Goal: Navigation & Orientation: Locate item on page

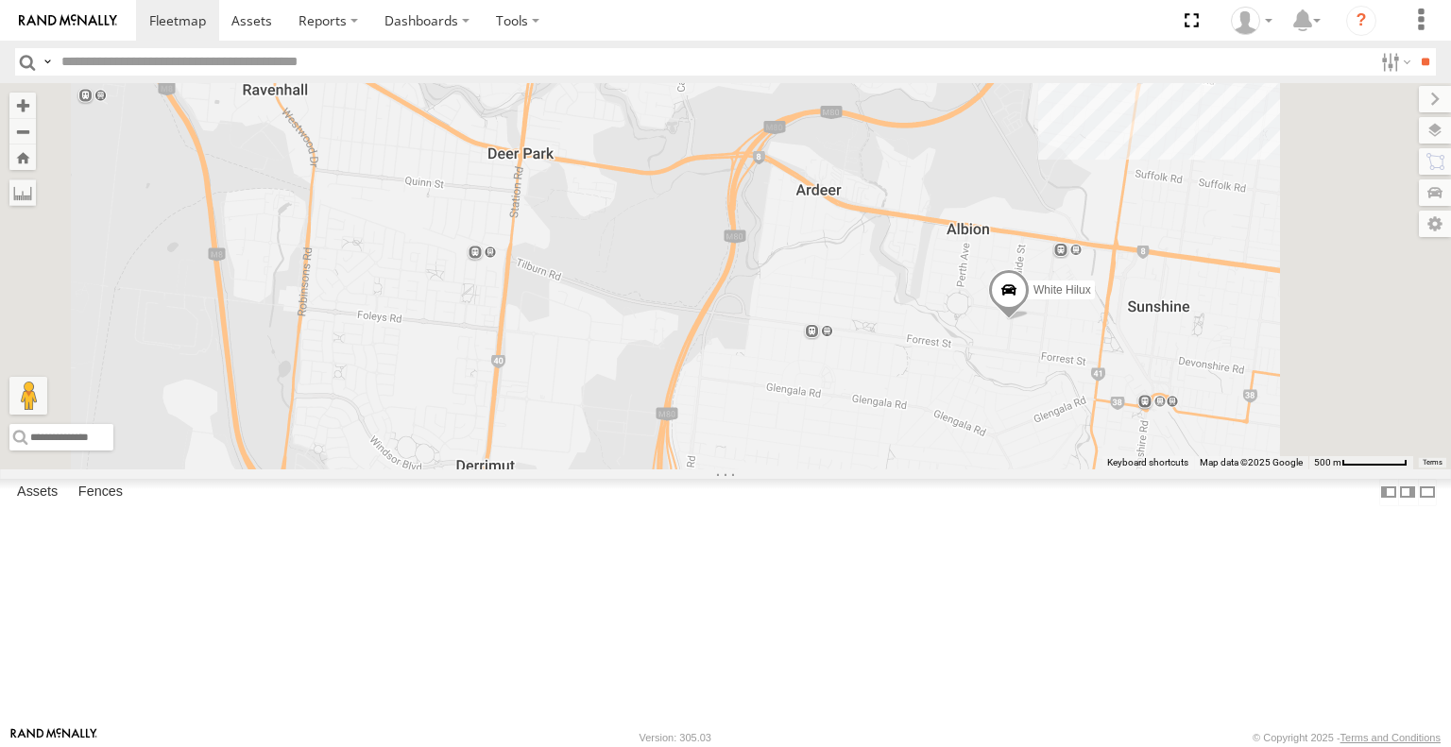
click at [1029, 321] on span at bounding box center [1009, 295] width 42 height 51
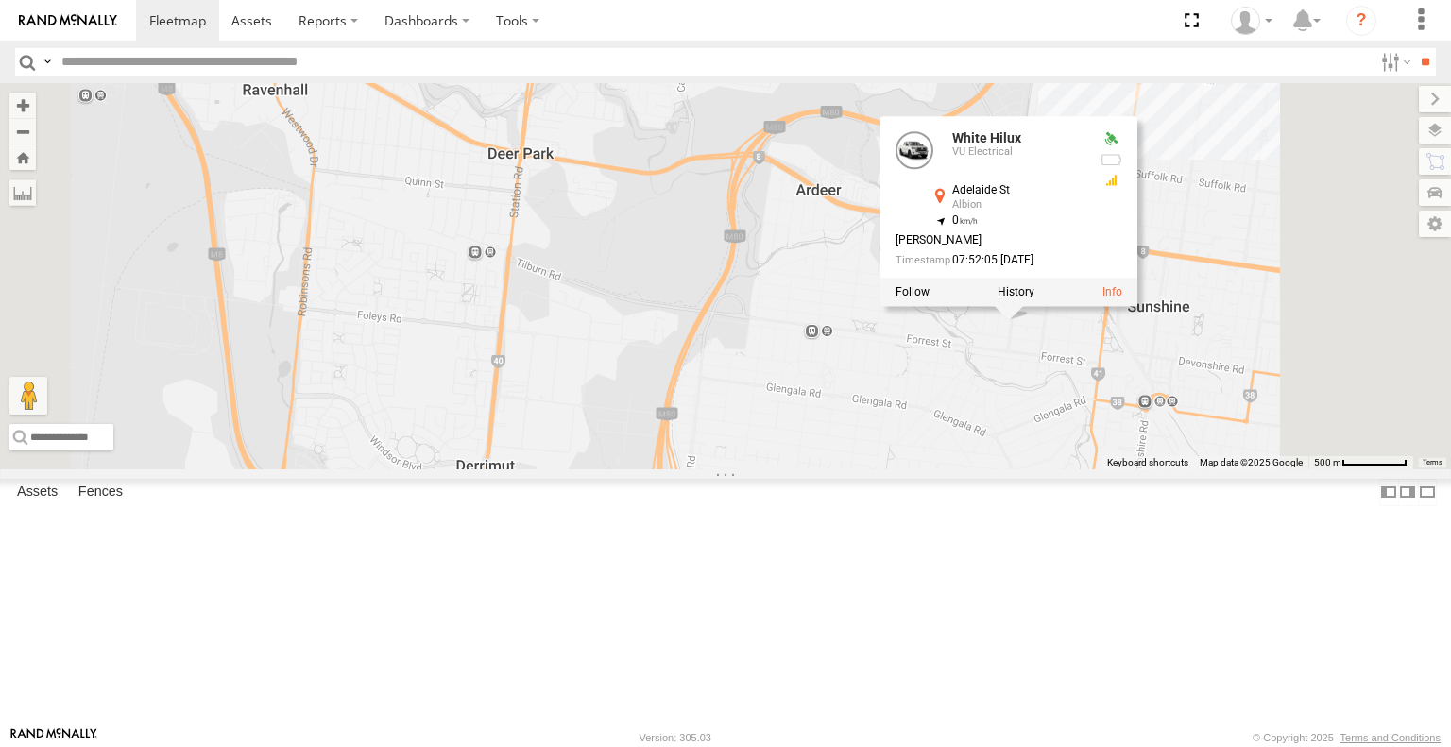
click at [1264, 468] on div "Cleaner Wagon #1 White Hilux 3 White Hilux VU Electrical [GEOGRAPHIC_DATA] -37.…" at bounding box center [725, 275] width 1451 height 385
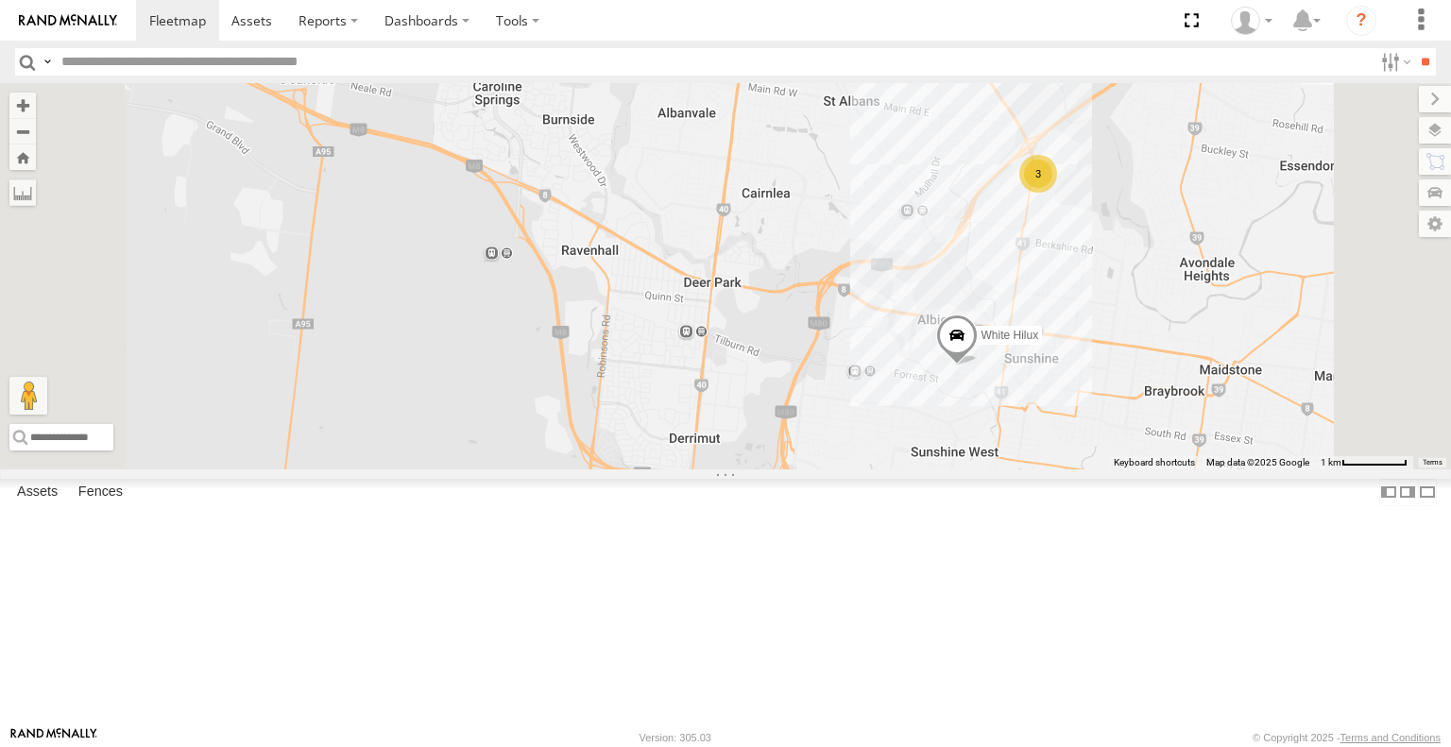
drag, startPoint x: 1275, startPoint y: 480, endPoint x: 1156, endPoint y: 515, distance: 124.0
click at [1156, 468] on div "Cleaner Wagon #1 White Hilux 3" at bounding box center [725, 275] width 1451 height 385
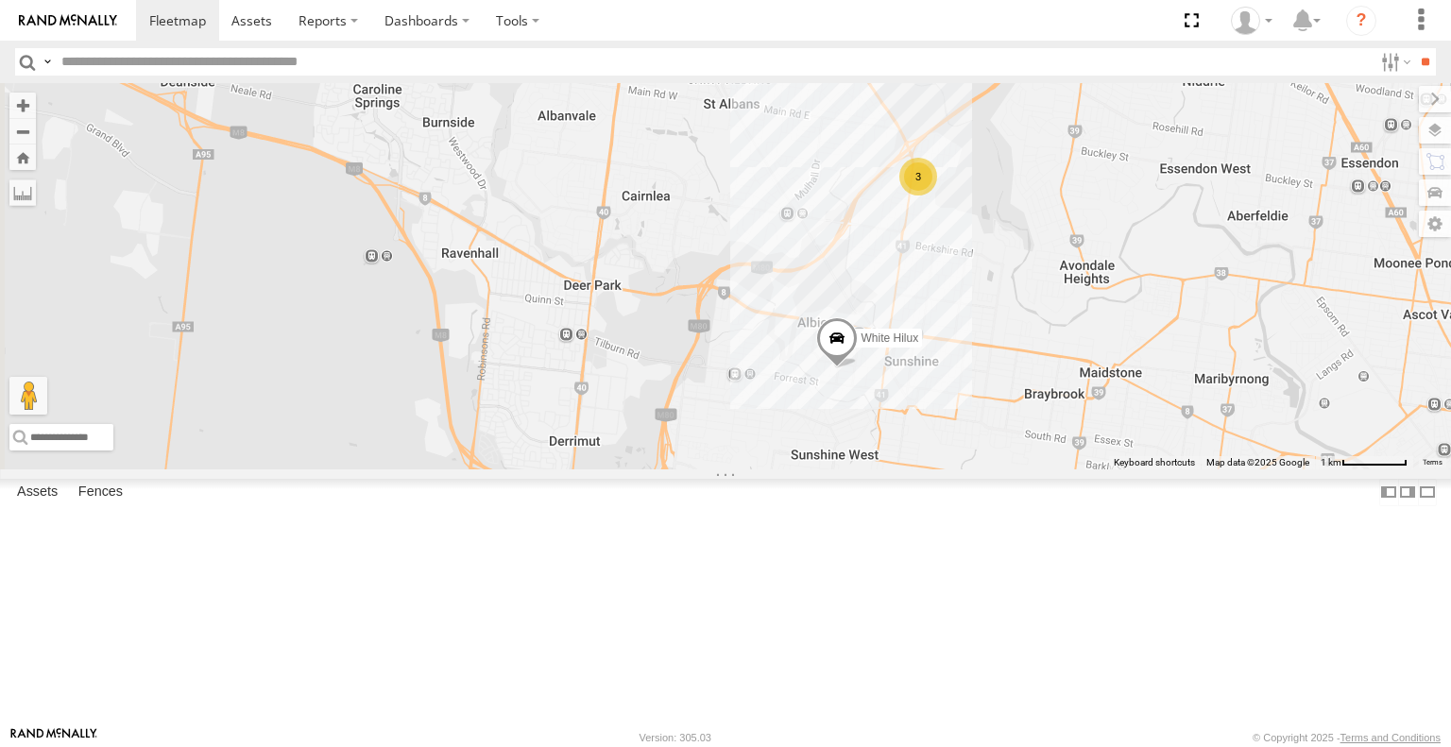
drag, startPoint x: 161, startPoint y: 328, endPoint x: 173, endPoint y: 326, distance: 12.4
click at [0, 0] on div "VU Electrical" at bounding box center [0, 0] width 0 height 0
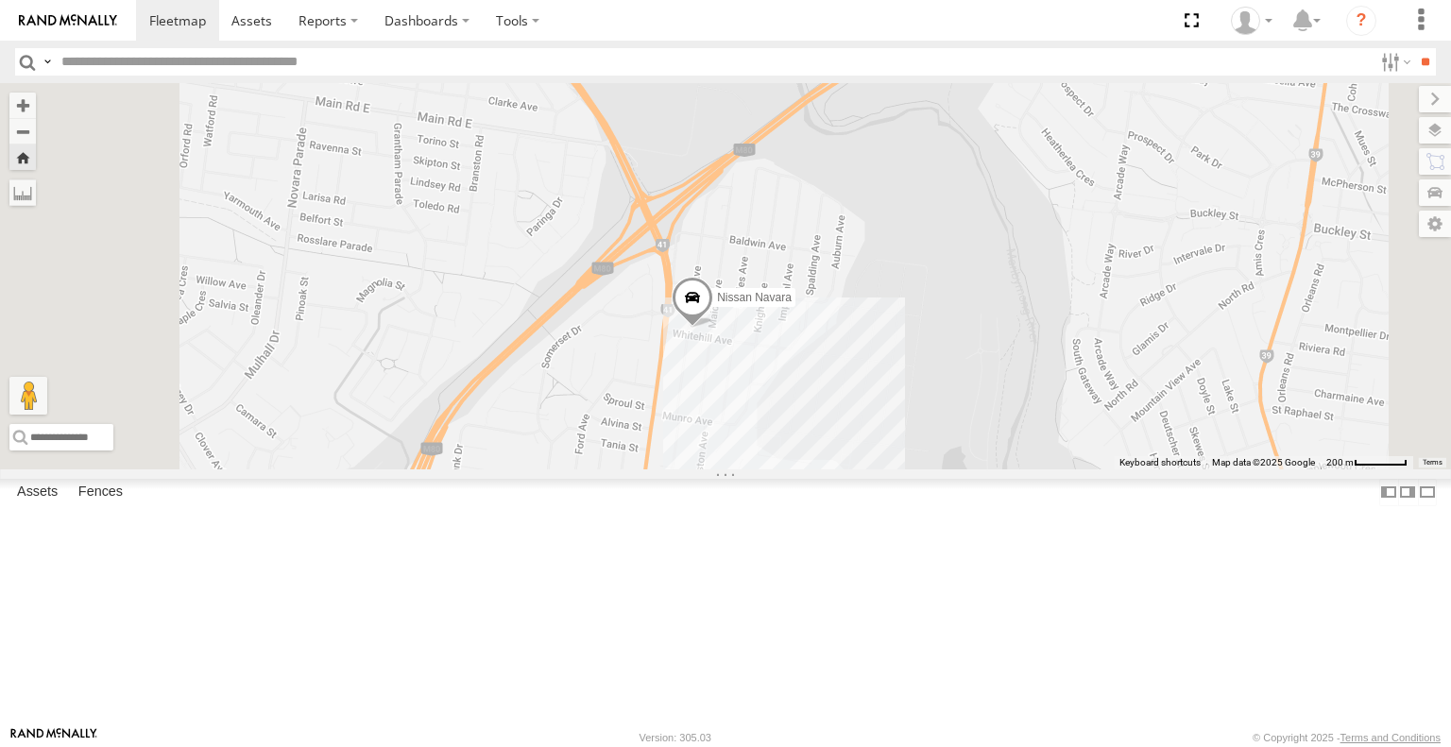
click at [0, 0] on div "White Hilux" at bounding box center [0, 0] width 0 height 0
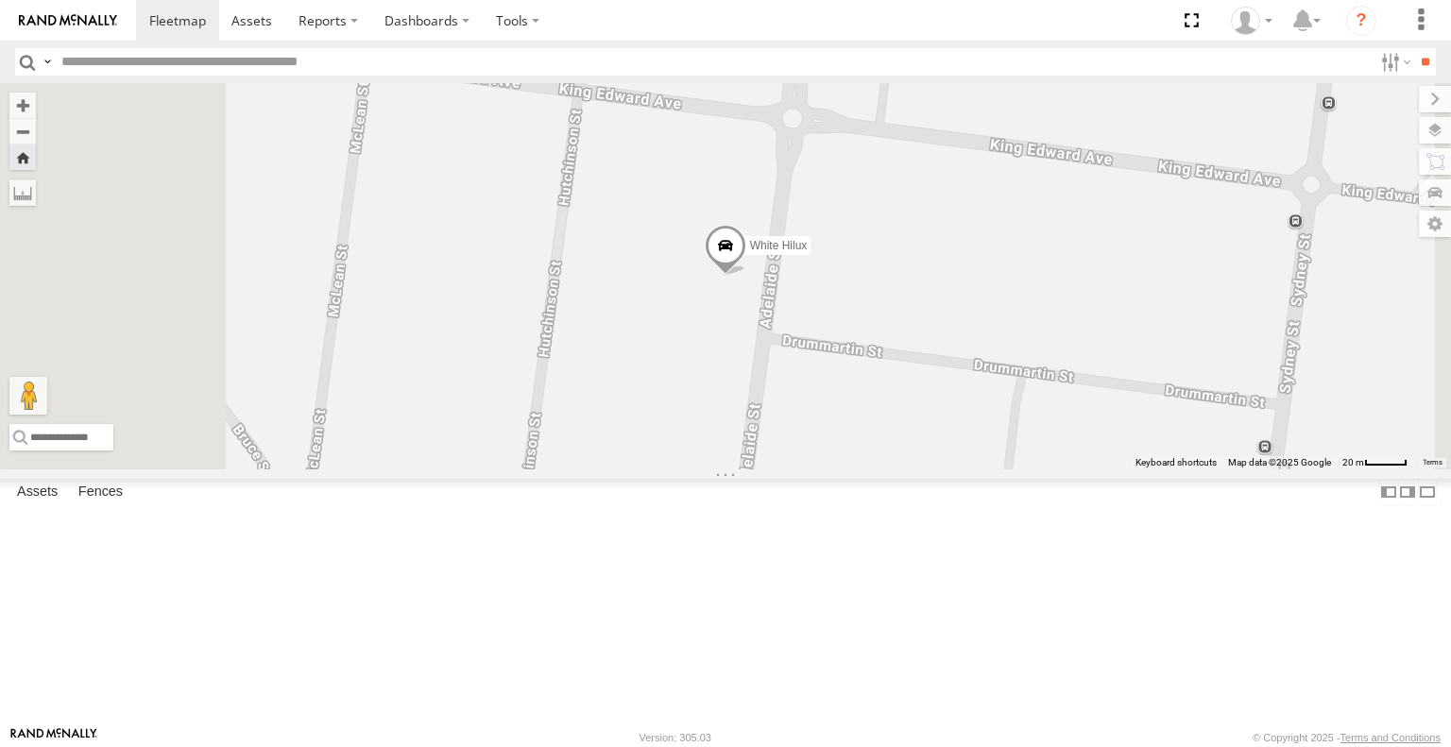
click at [746, 276] on span at bounding box center [726, 250] width 42 height 51
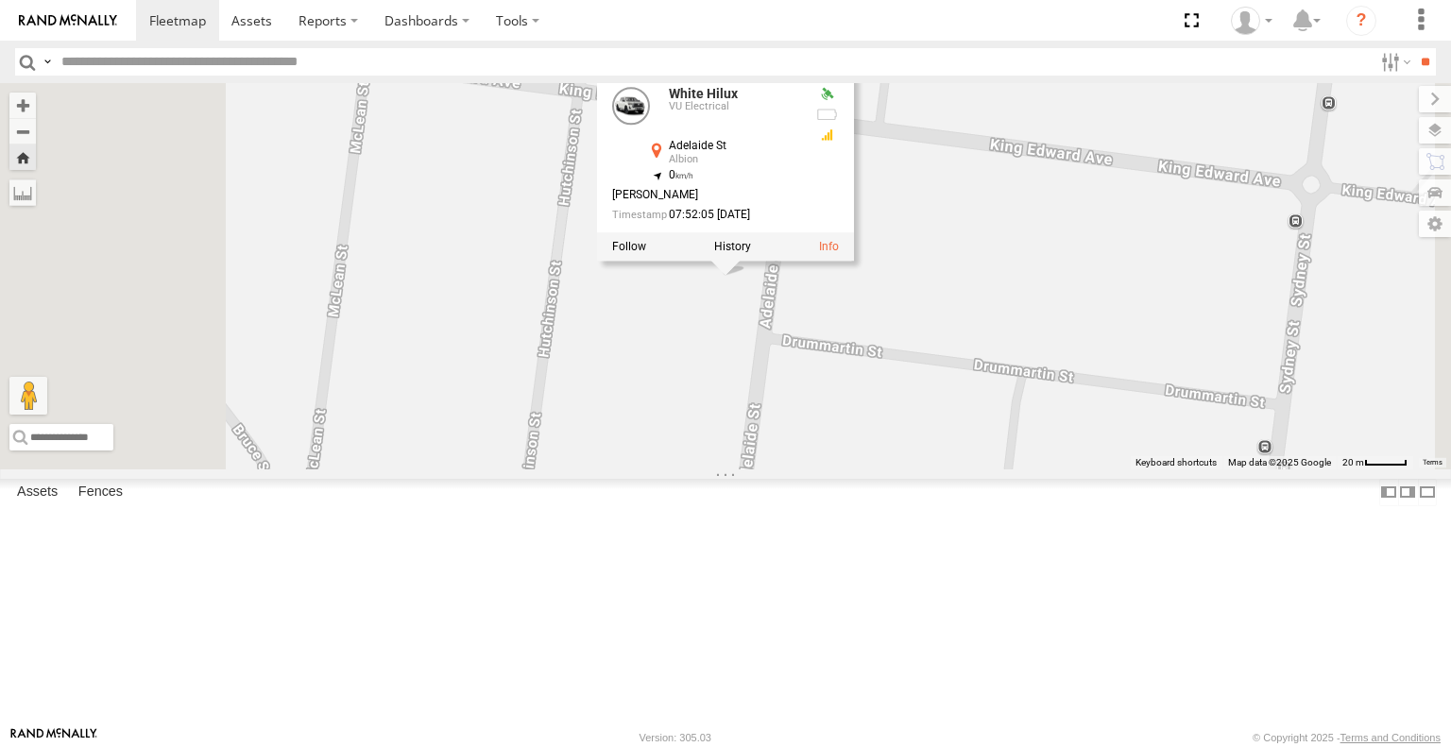
click at [854, 262] on div "White Hilux VU Electrical Adelaide [GEOGRAPHIC_DATA] -37.78228 , 144.81912 0 [P…" at bounding box center [725, 167] width 257 height 190
click at [995, 442] on div "White Hilux White Hilux VU Electrical [GEOGRAPHIC_DATA] [GEOGRAPHIC_DATA] -37.7…" at bounding box center [725, 275] width 1451 height 385
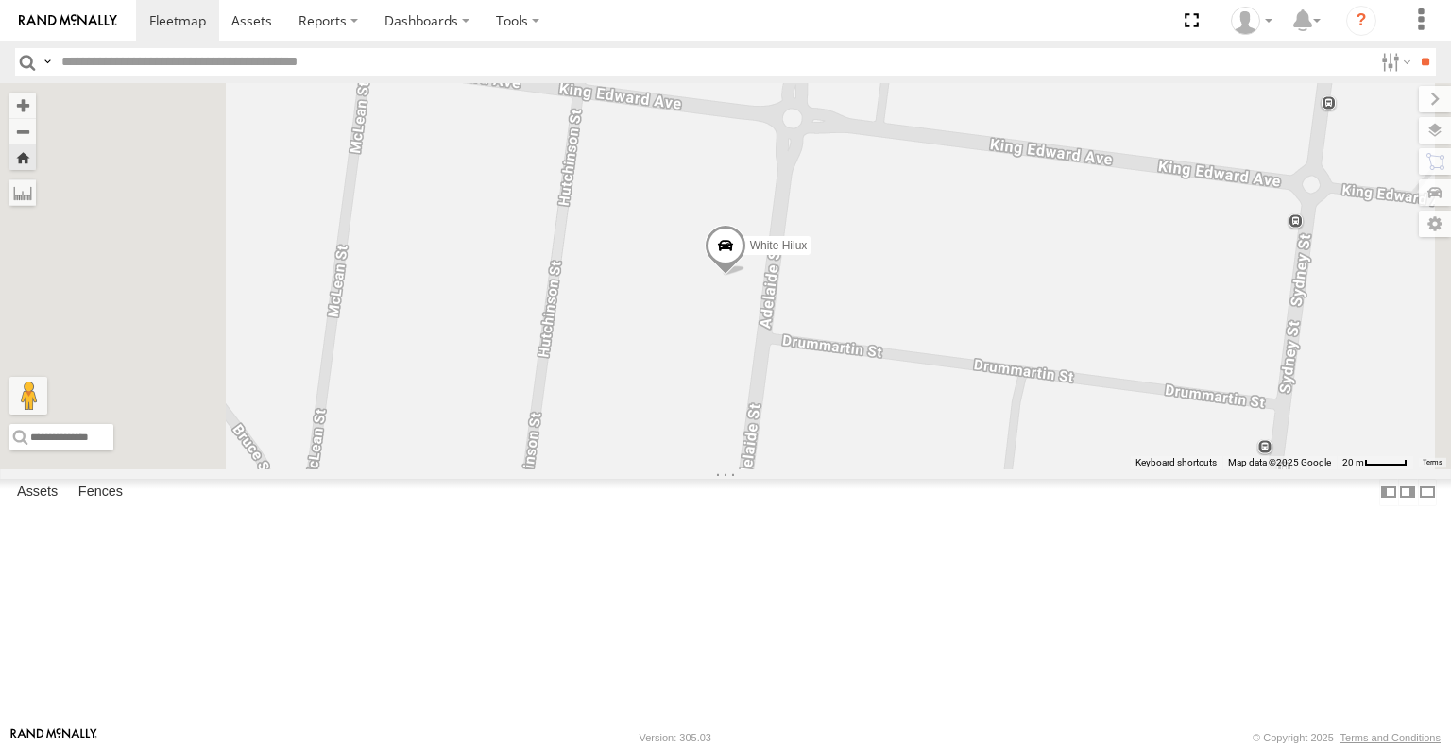
click at [746, 276] on span at bounding box center [726, 250] width 42 height 51
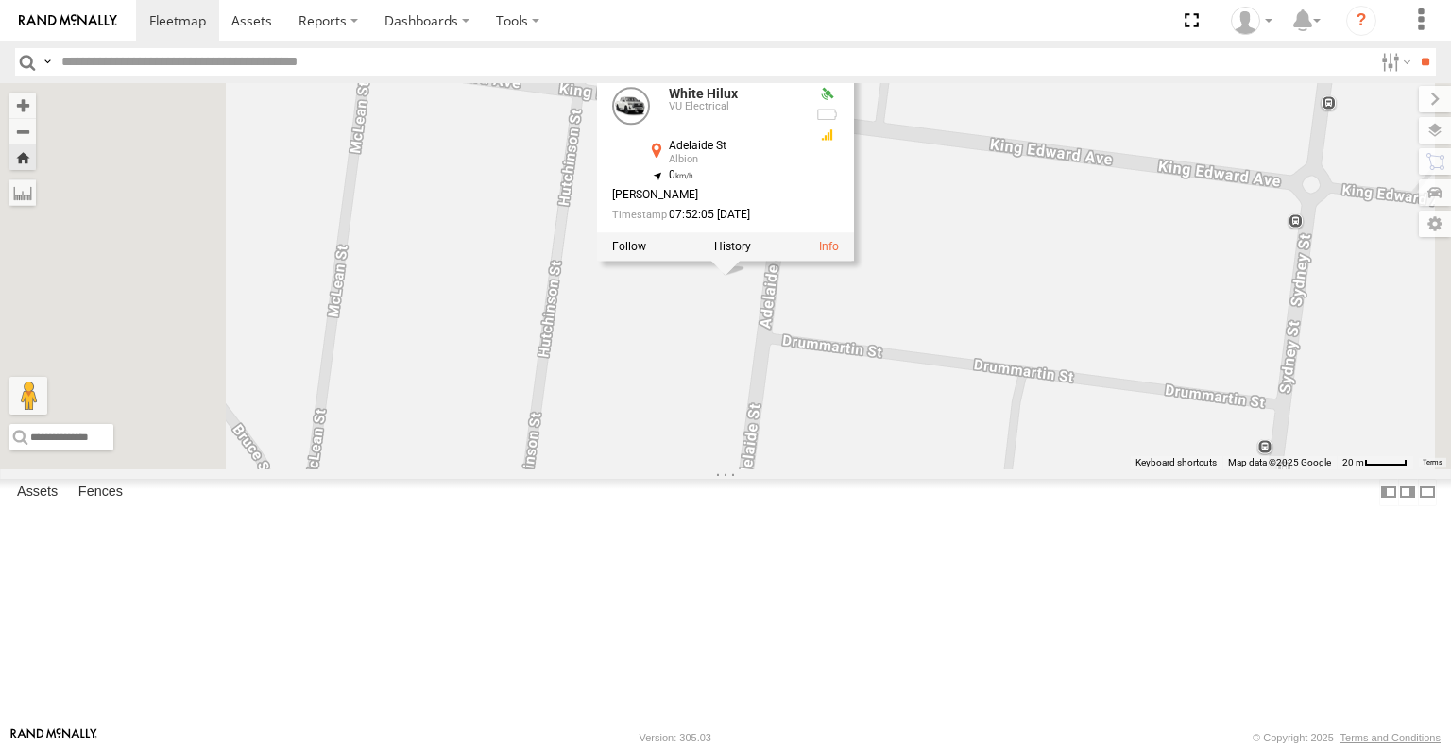
click at [1172, 361] on div "White Hilux White Hilux VU Electrical [GEOGRAPHIC_DATA] [GEOGRAPHIC_DATA] -37.7…" at bounding box center [725, 275] width 1451 height 385
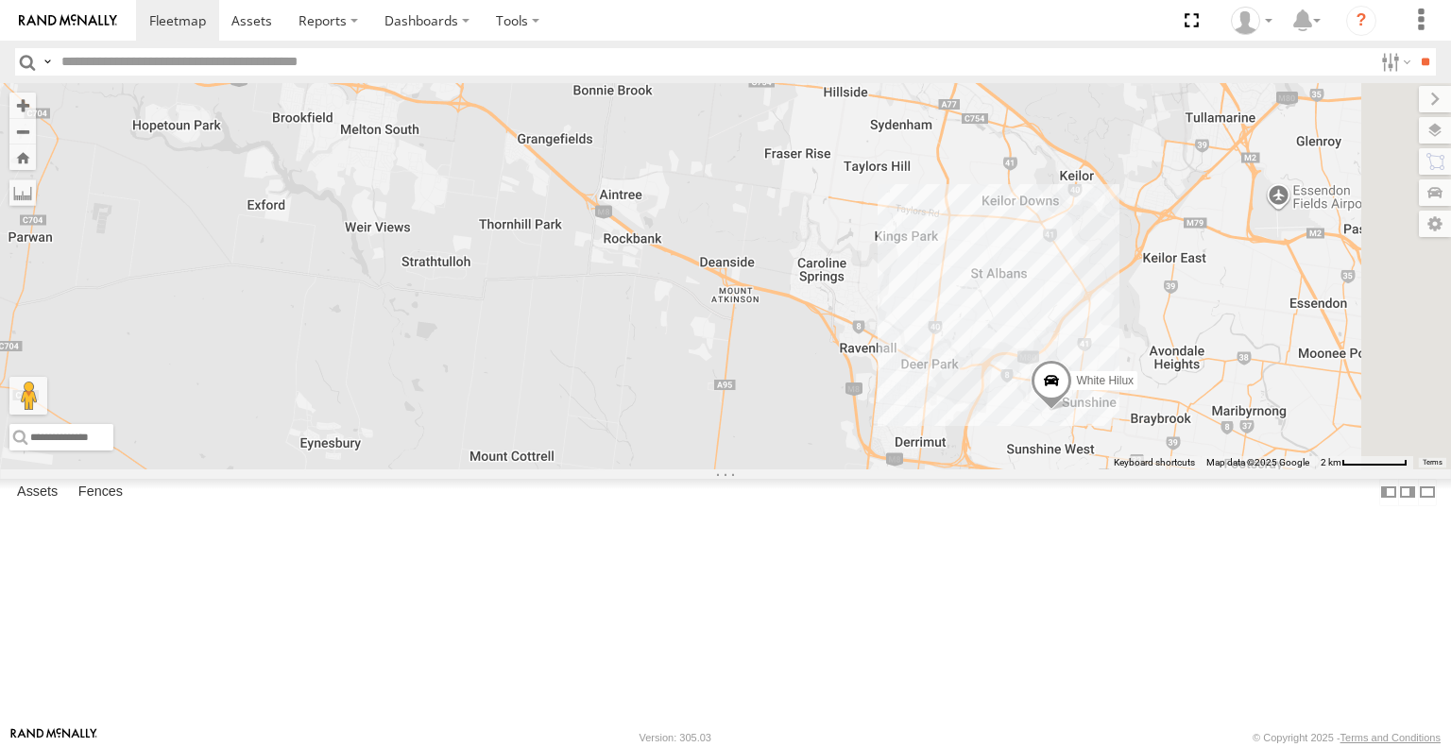
drag, startPoint x: 1441, startPoint y: 498, endPoint x: 1264, endPoint y: 509, distance: 177.9
click at [1072, 411] on span at bounding box center [1051, 385] width 42 height 51
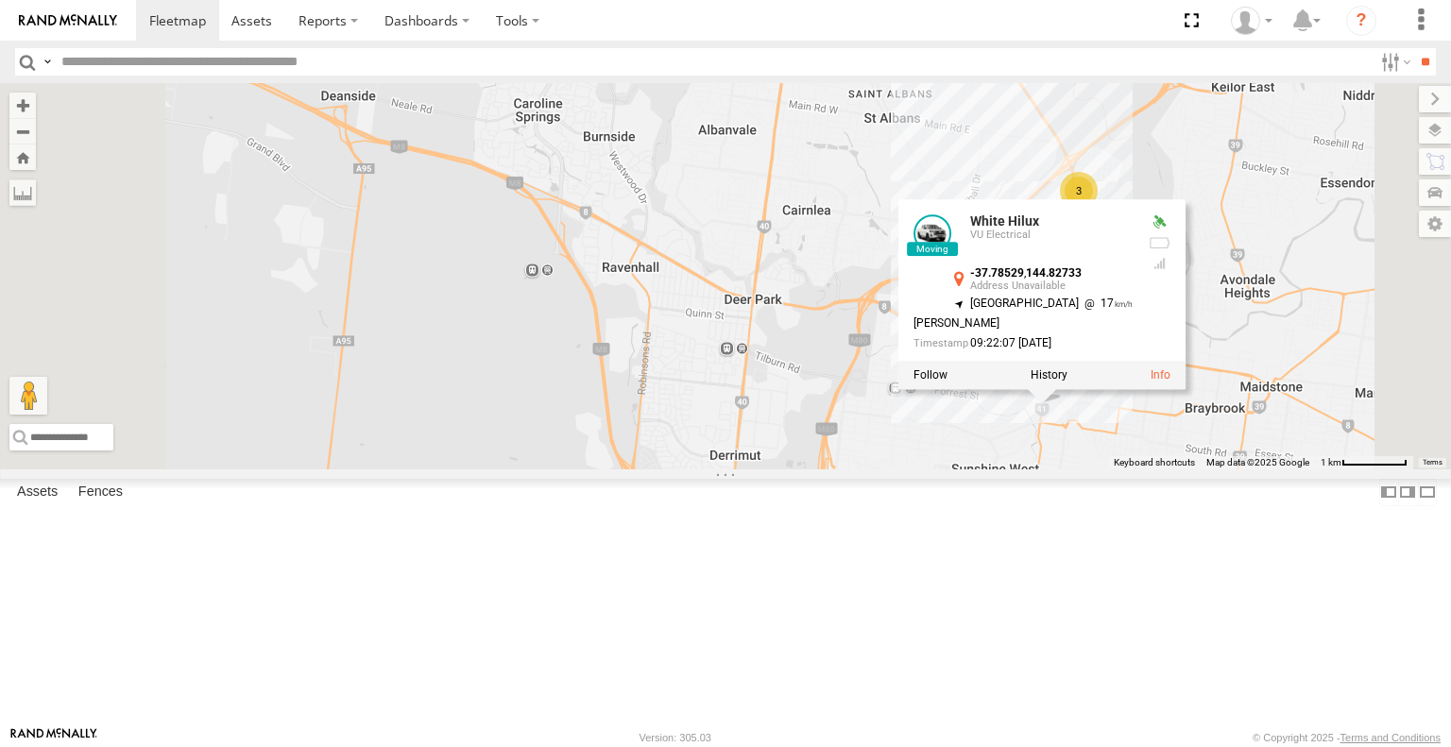
click at [1274, 468] on div "Cleaner Wagon #1 White Hilux White Hilux VU Electrical -37.78529 , 144.82733 No…" at bounding box center [725, 275] width 1451 height 385
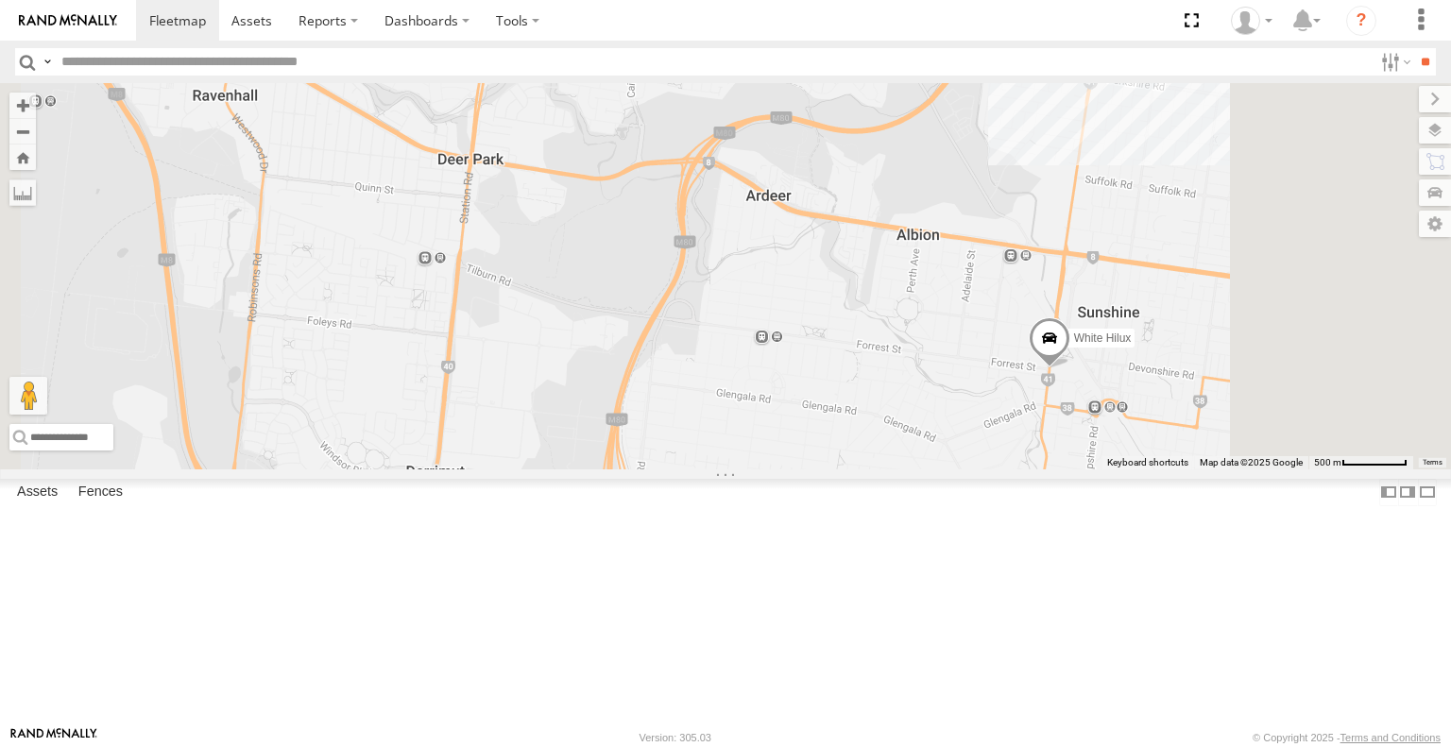
click at [1070, 368] on span at bounding box center [1049, 342] width 42 height 51
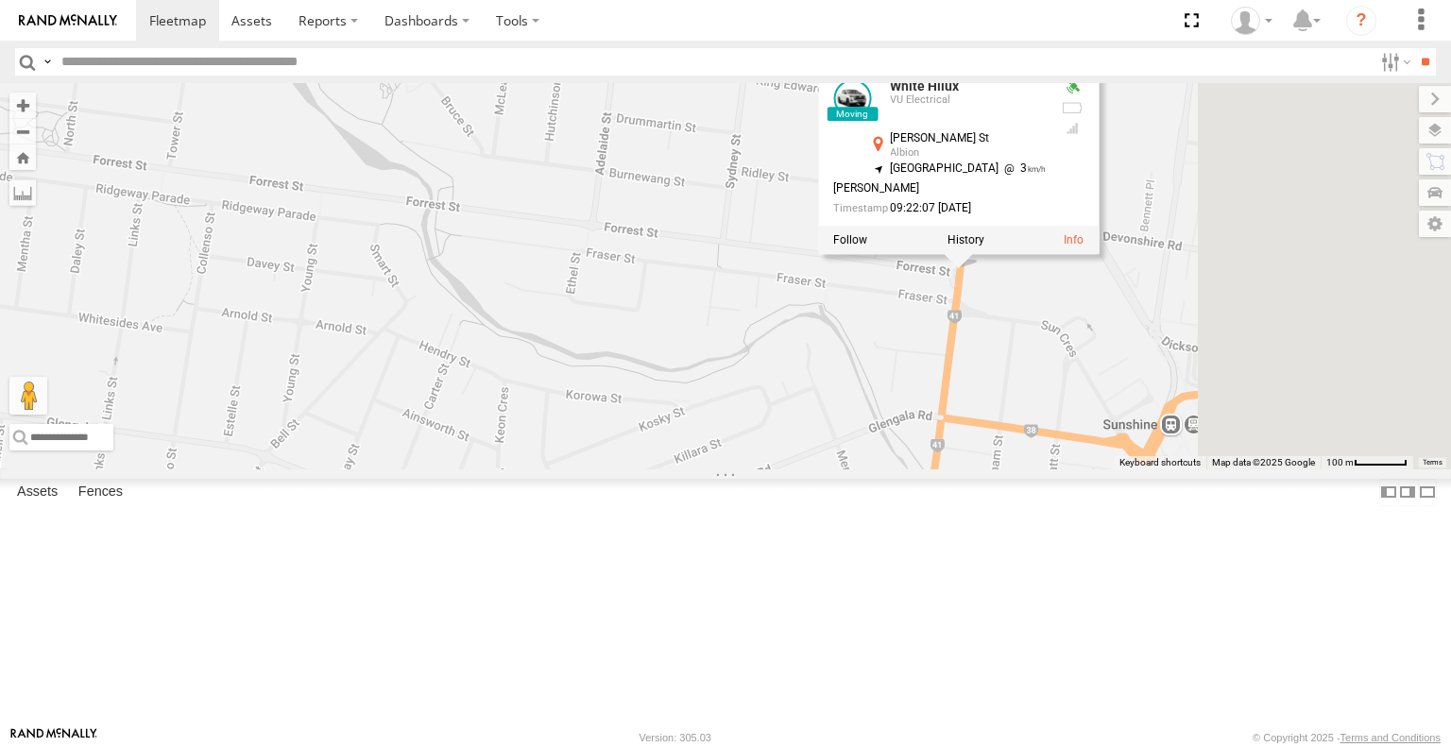
drag, startPoint x: 1295, startPoint y: 469, endPoint x: 1178, endPoint y: 551, distance: 142.5
click at [1181, 468] on div "Cleaner Wagon #1 White Hilux White Hilux VU Electrical Forrest St Albion -37.78…" at bounding box center [725, 275] width 1451 height 385
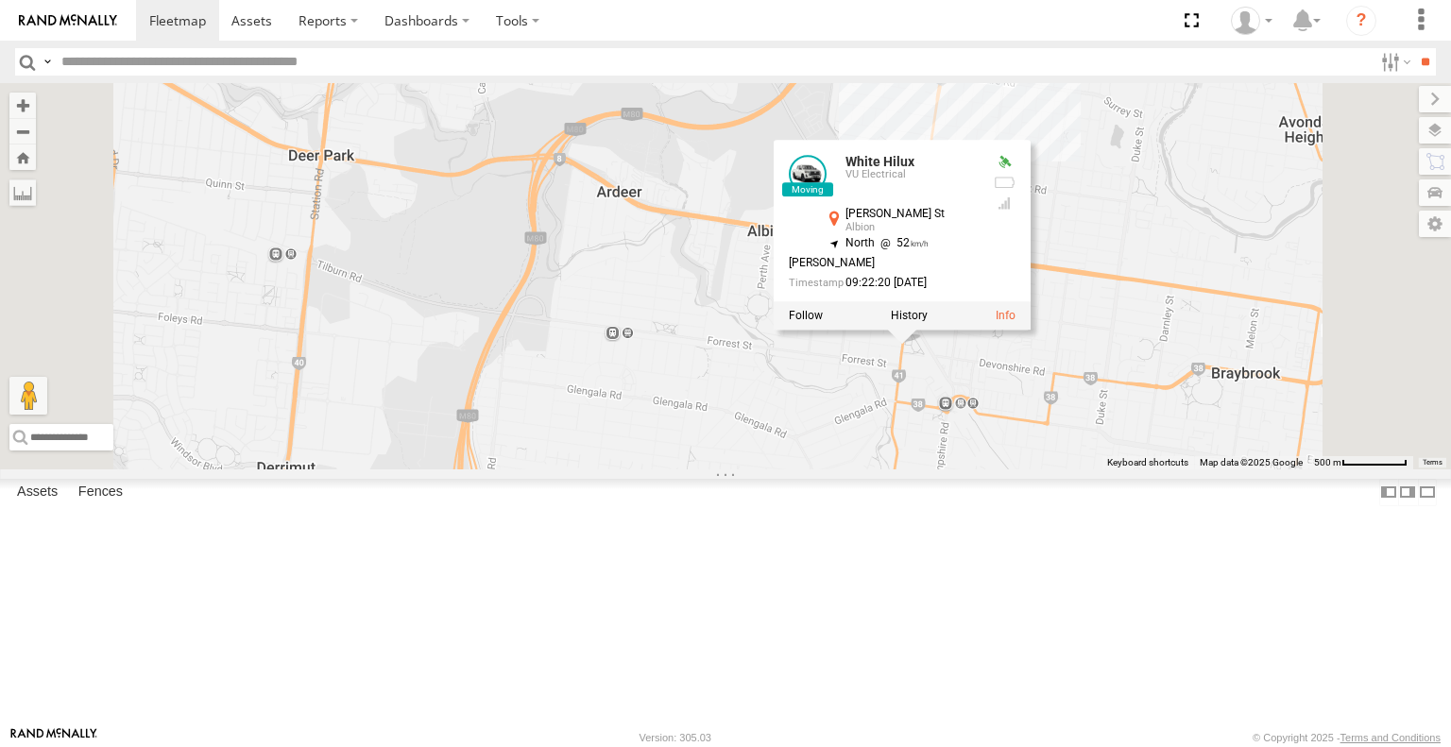
click at [1160, 468] on div "Cleaner Wagon #1 White Hilux White Hilux VU Electrical Forrest St Albion -37.78…" at bounding box center [725, 275] width 1451 height 385
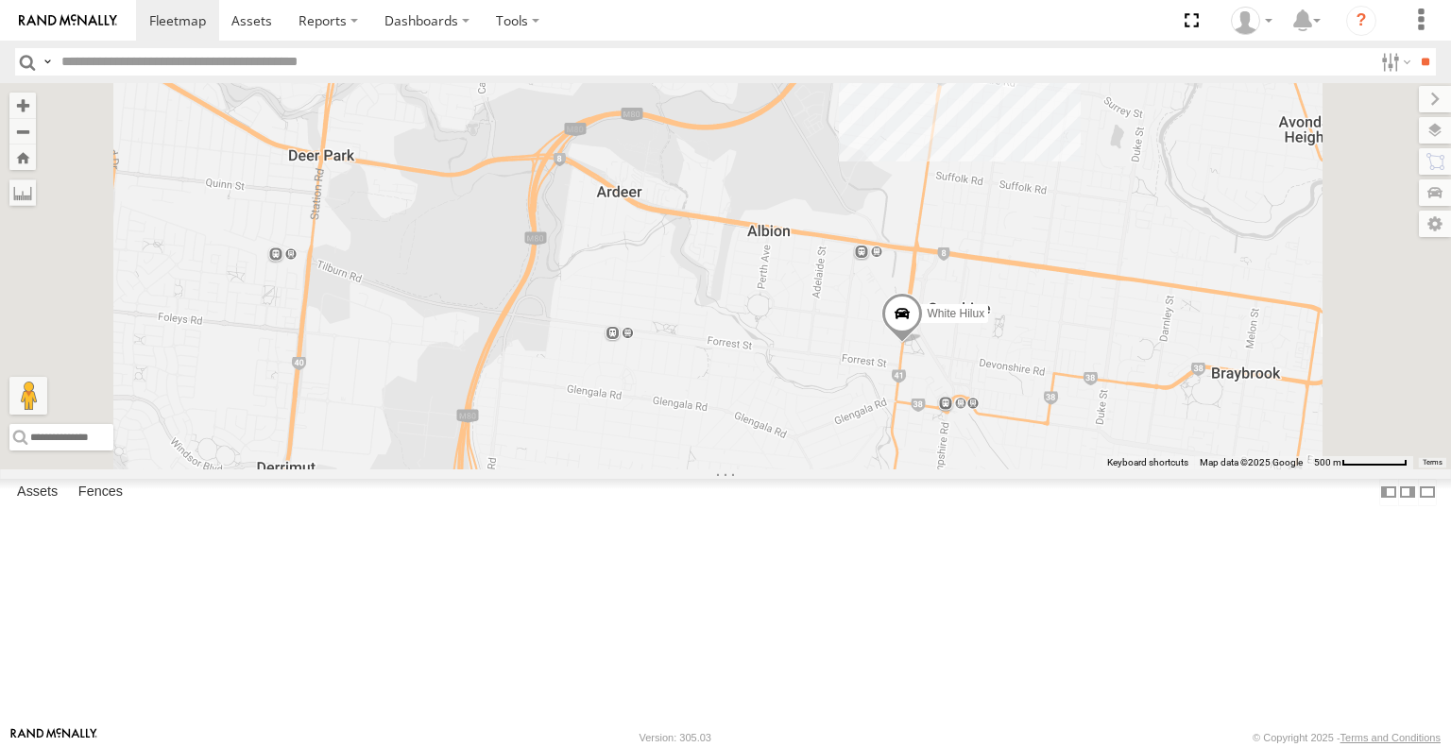
click at [923, 344] on span at bounding box center [902, 318] width 42 height 51
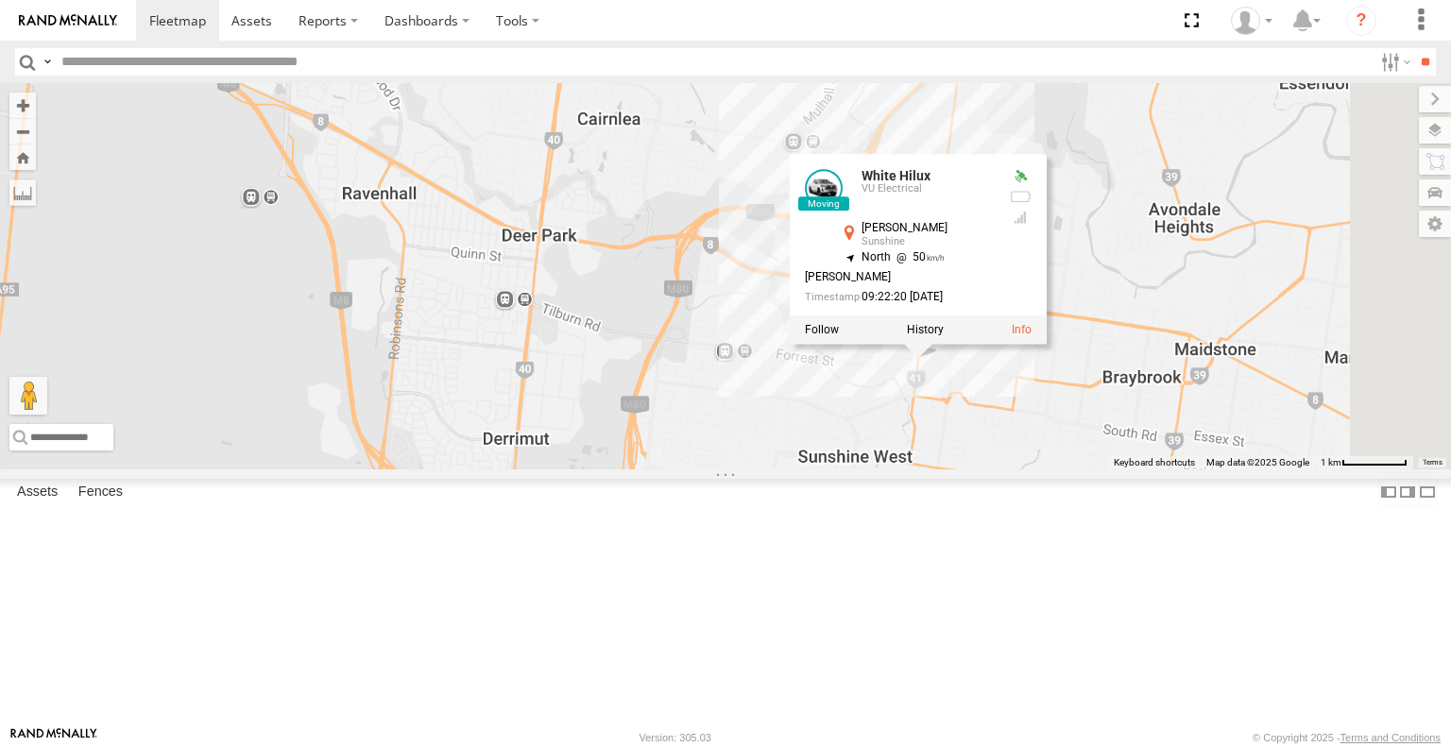
click at [1182, 468] on div "Cleaner Wagon #1 White Hilux White Hilux VU Electrical Anderson Rd Sunshine -37…" at bounding box center [725, 275] width 1451 height 385
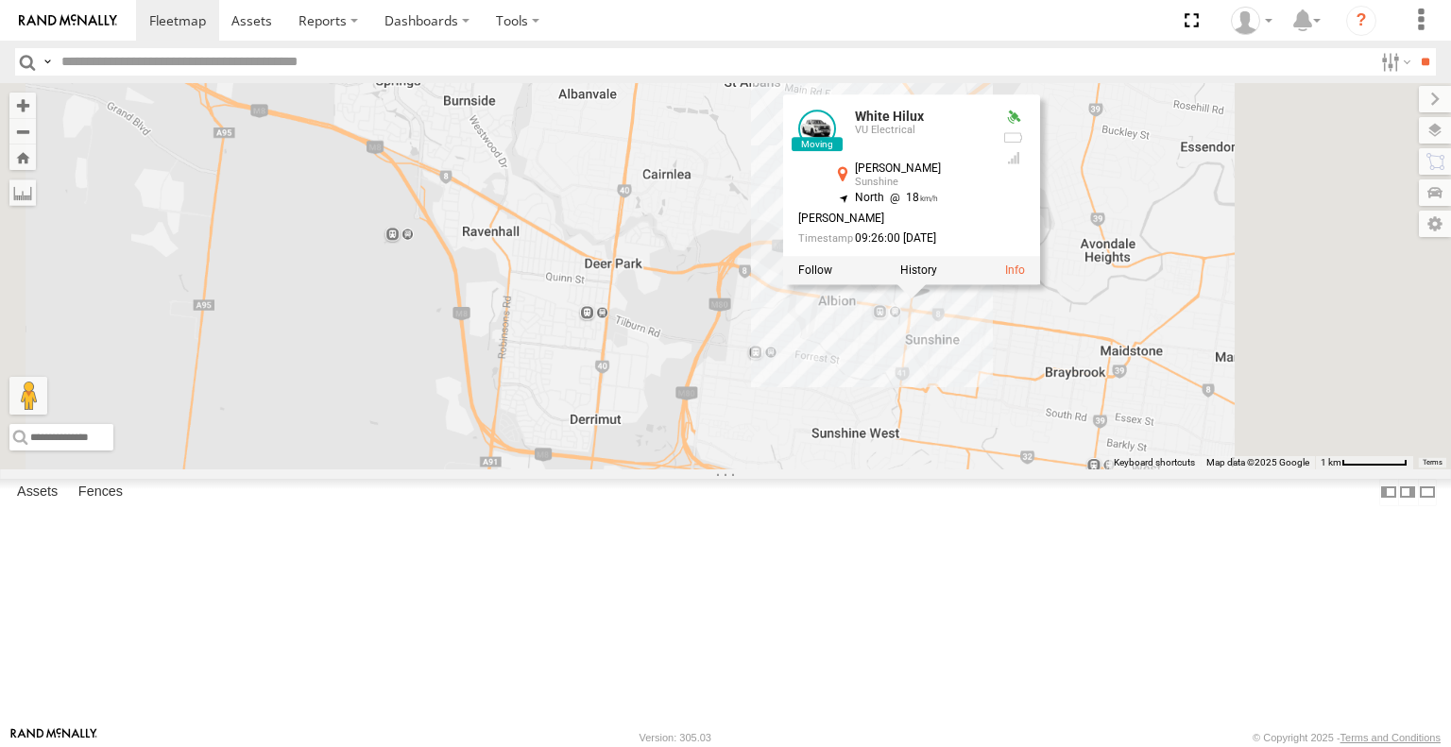
click at [1181, 468] on div "Cleaner Wagon #1 White Hilux White Hilux VU Electrical Anderson Rd Sunshine -37…" at bounding box center [725, 275] width 1451 height 385
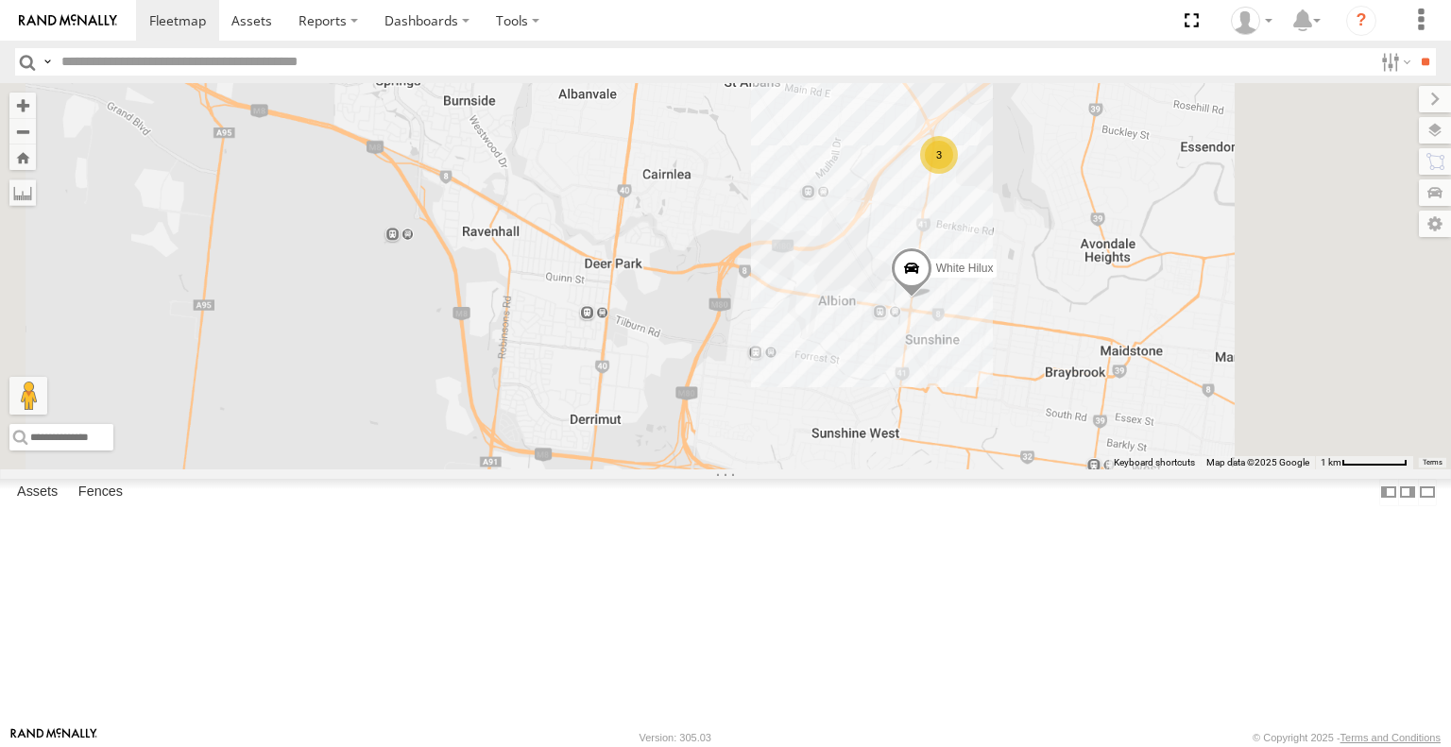
click at [932, 299] on span at bounding box center [912, 273] width 42 height 51
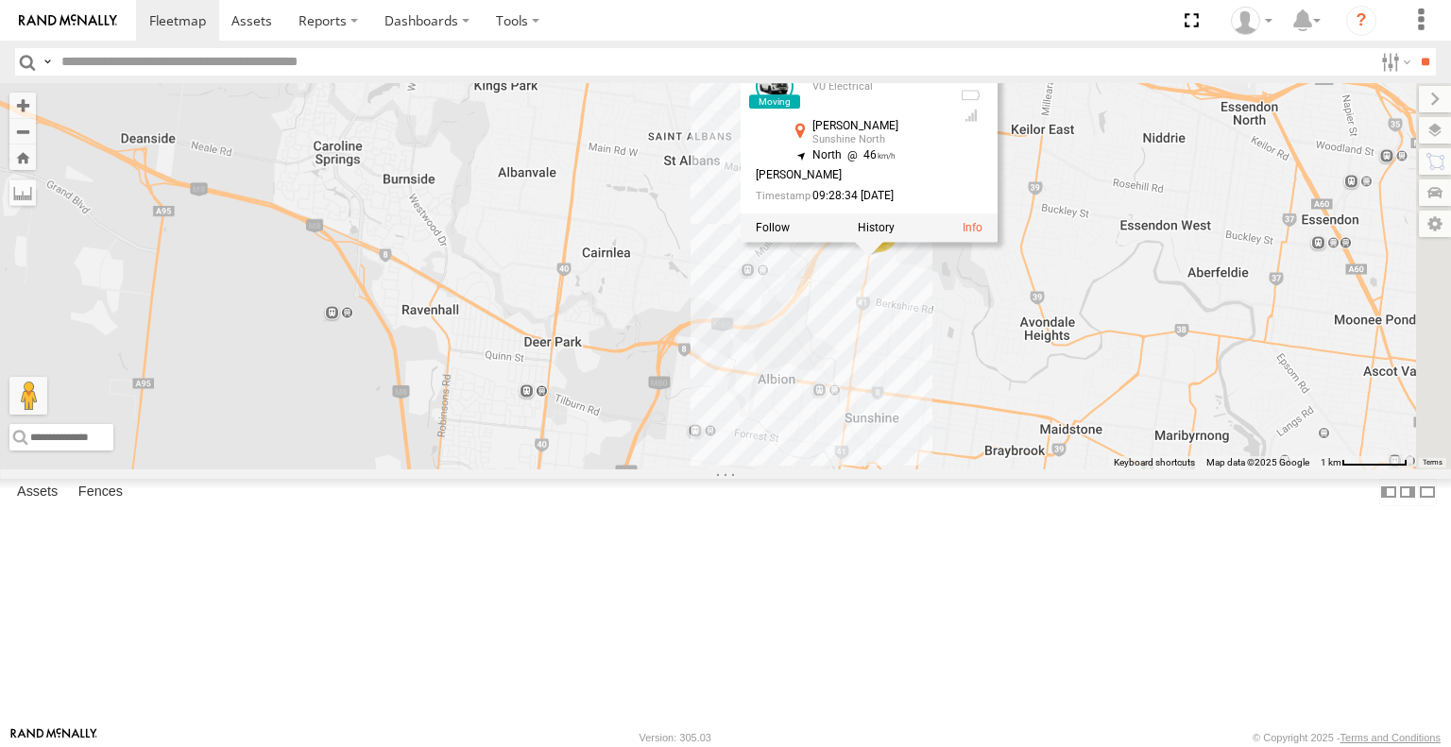
drag, startPoint x: 1131, startPoint y: 453, endPoint x: 1106, endPoint y: 474, distance: 32.9
click at [1106, 468] on div "Cleaner Wagon #1 White Hilux 3 White Hilux VU Electrical McIntyre Rd Sunshine N…" at bounding box center [725, 275] width 1451 height 385
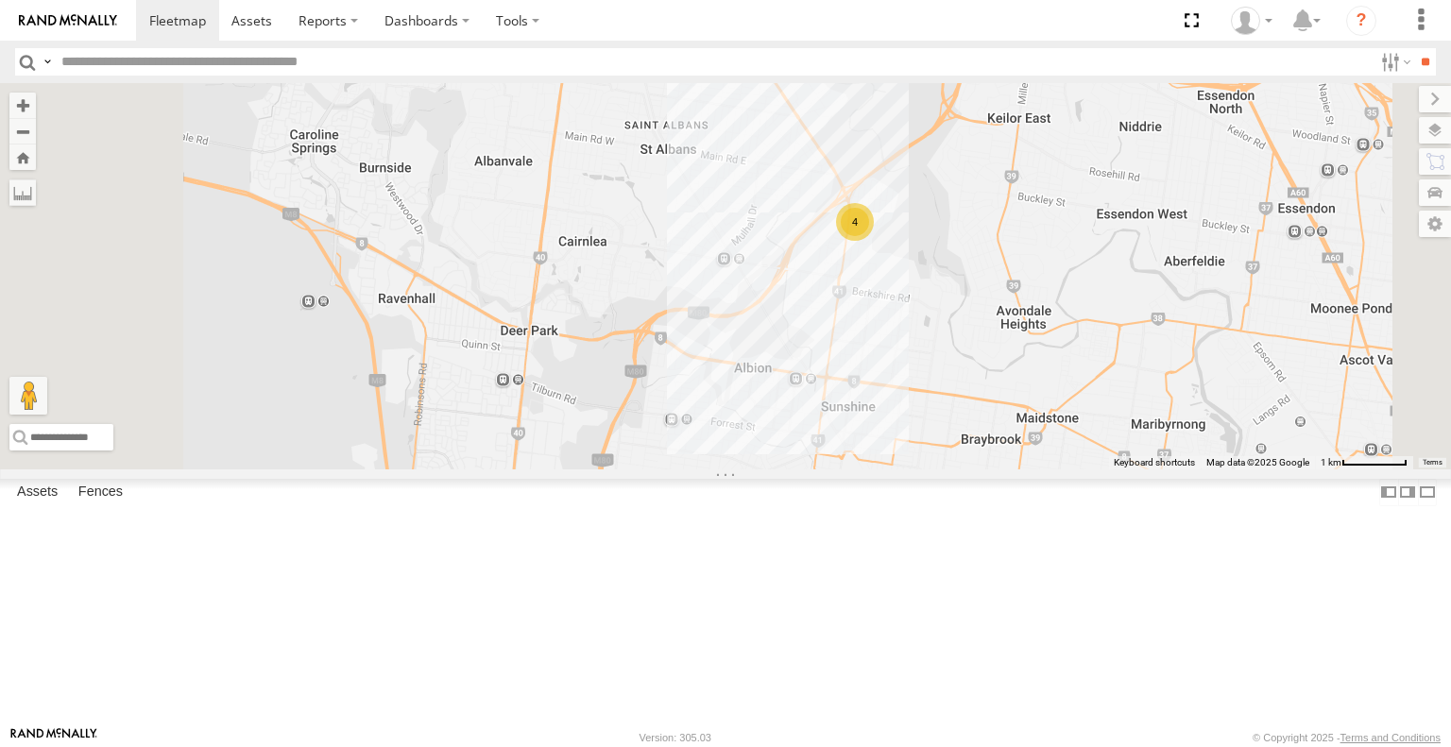
click at [1077, 450] on div "Cleaner Wagon #1 4" at bounding box center [725, 275] width 1451 height 385
click at [874, 241] on div "4" at bounding box center [855, 222] width 38 height 38
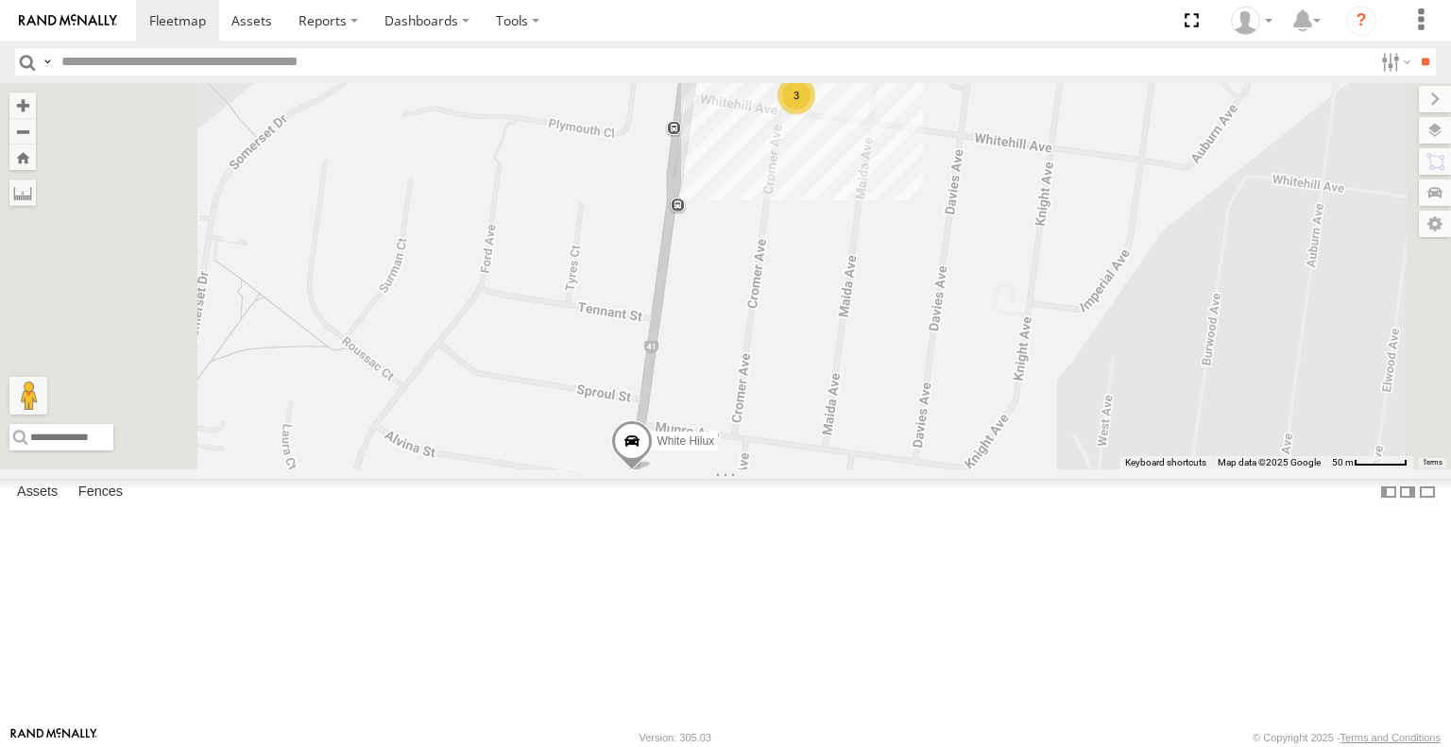
click at [815, 114] on div "3" at bounding box center [796, 95] width 38 height 38
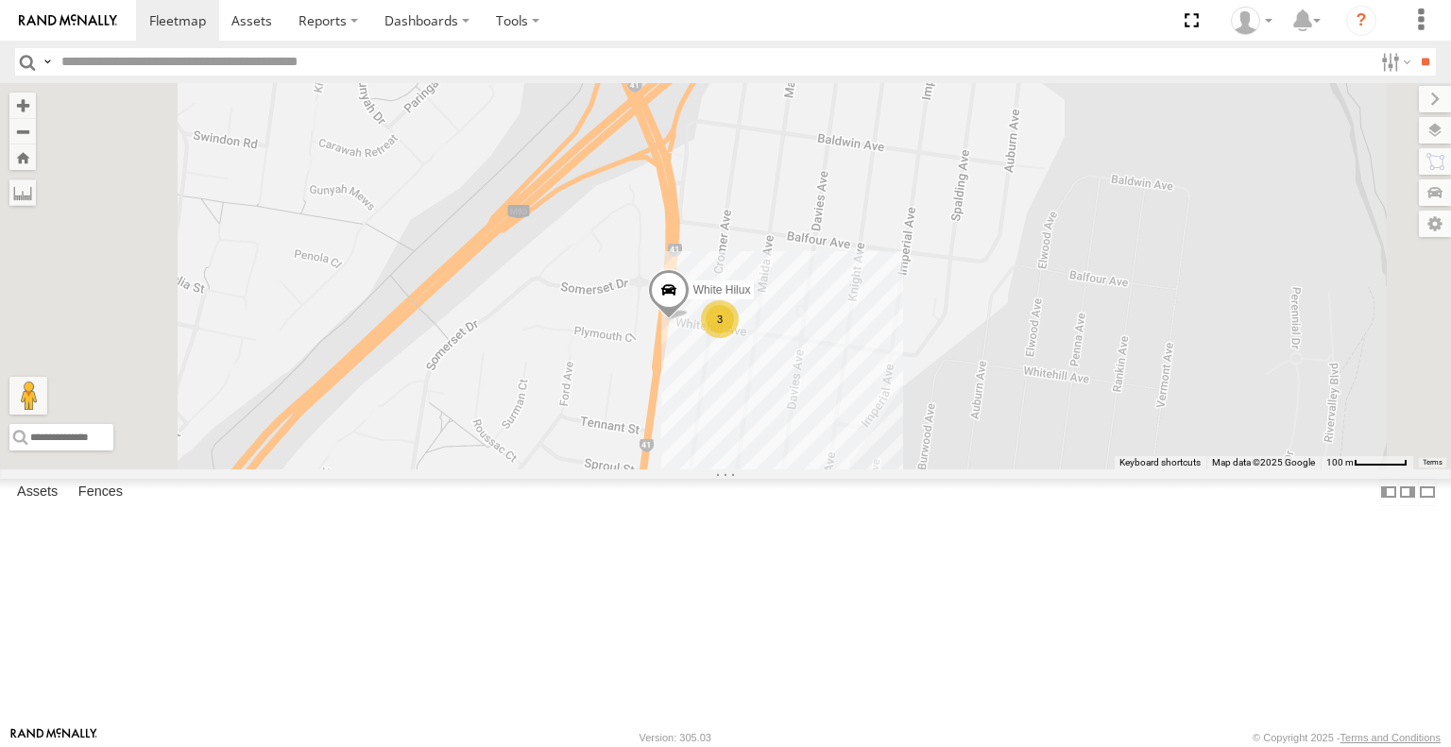
click at [878, 468] on div "Cleaner Wagon #1 White Hilux 3" at bounding box center [725, 275] width 1451 height 385
click at [689, 320] on span at bounding box center [669, 294] width 42 height 51
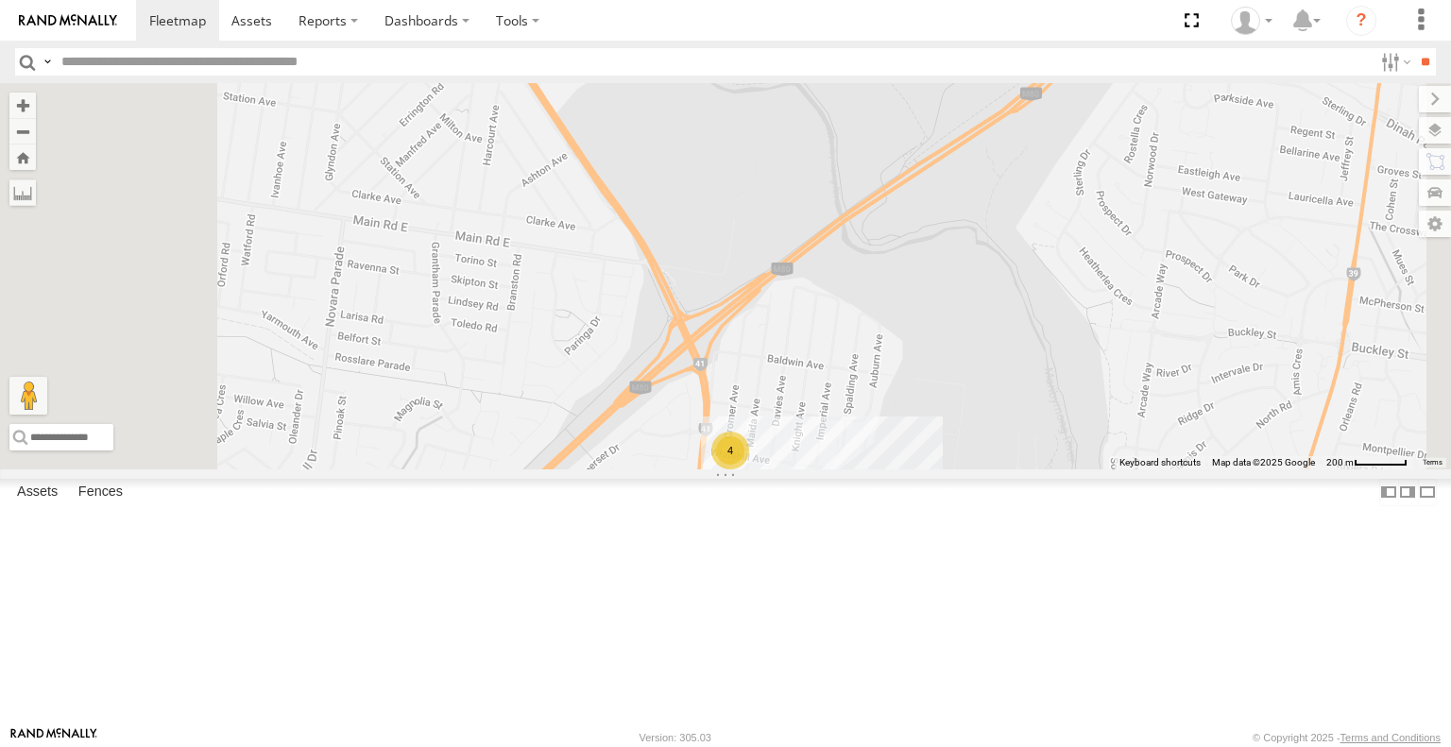
drag, startPoint x: 971, startPoint y: 653, endPoint x: 965, endPoint y: 573, distance: 79.5
click at [965, 468] on div "Cleaner Wagon #1 4" at bounding box center [725, 275] width 1451 height 385
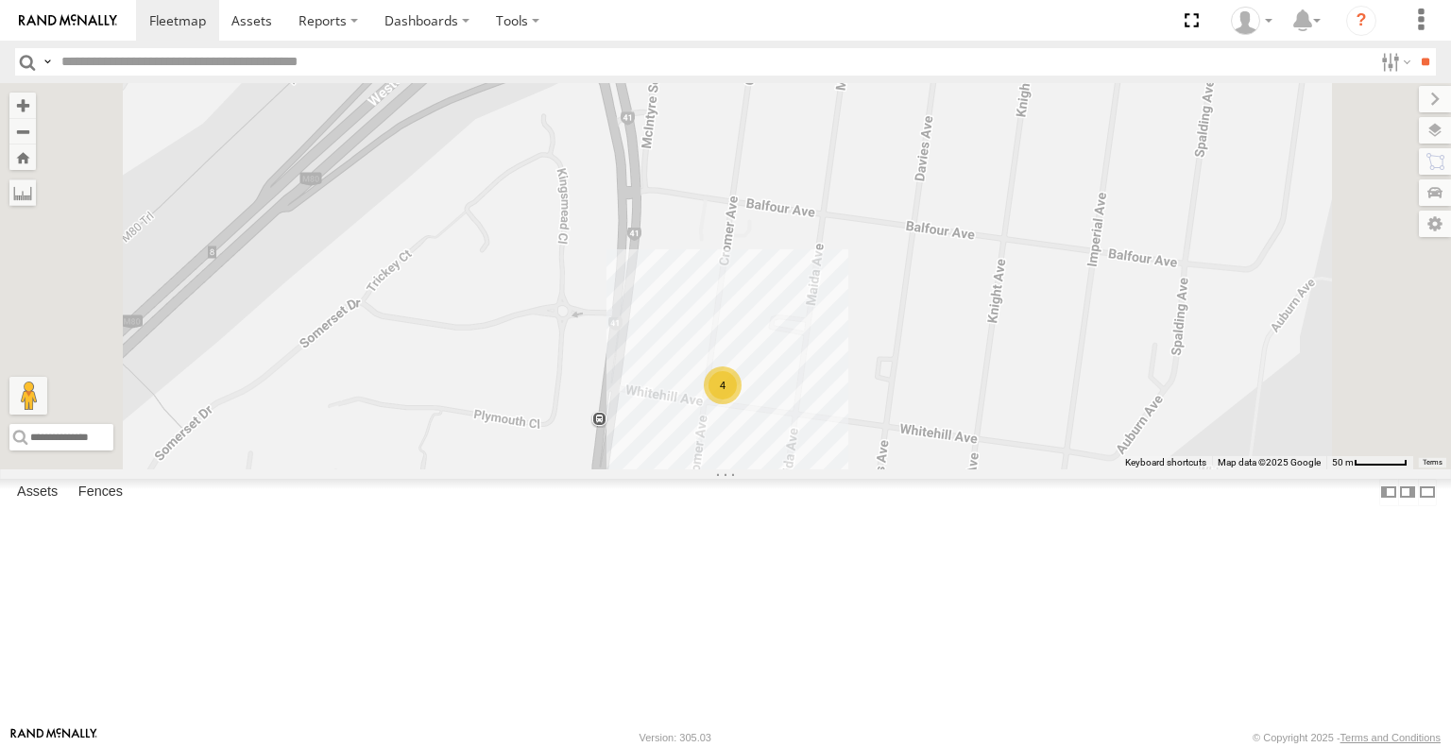
click at [741, 404] on div "4" at bounding box center [723, 385] width 38 height 38
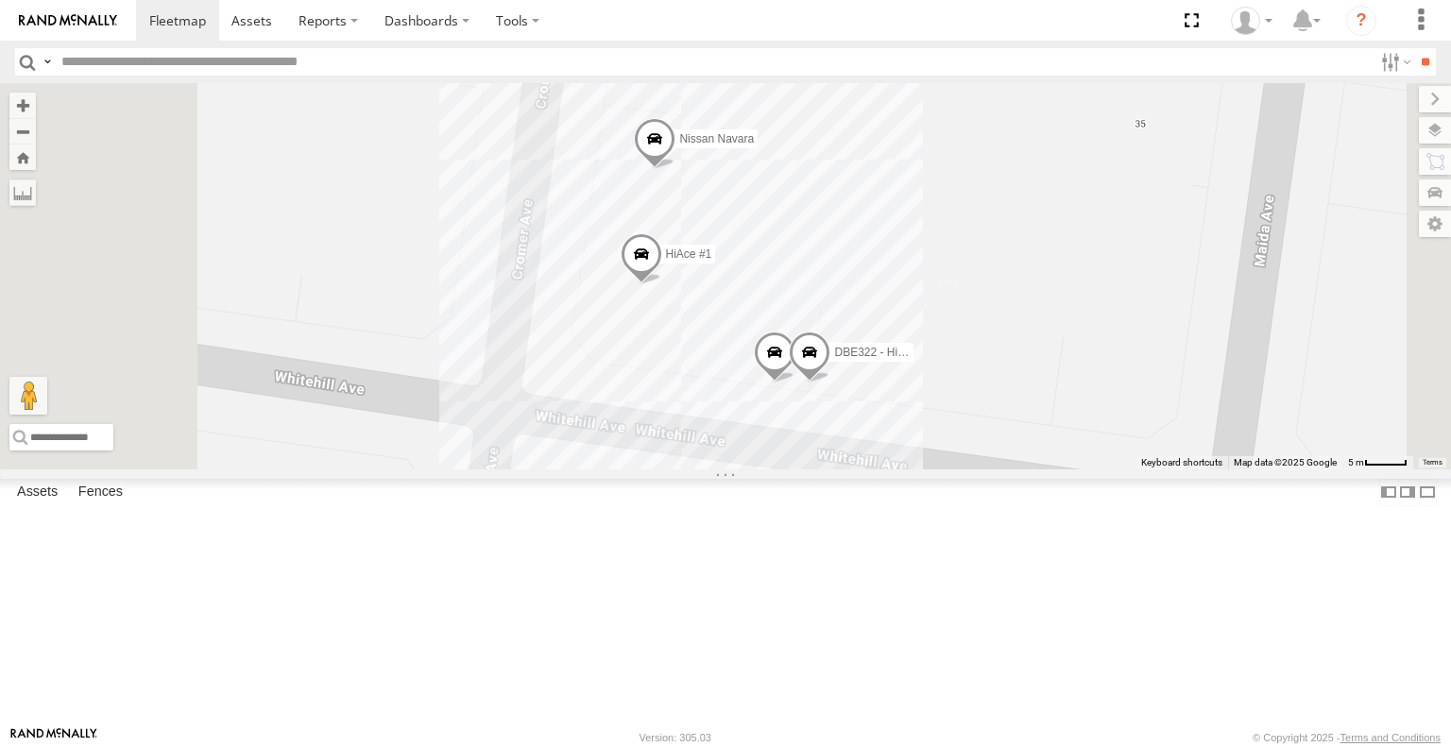
click at [830, 382] on span at bounding box center [810, 356] width 42 height 51
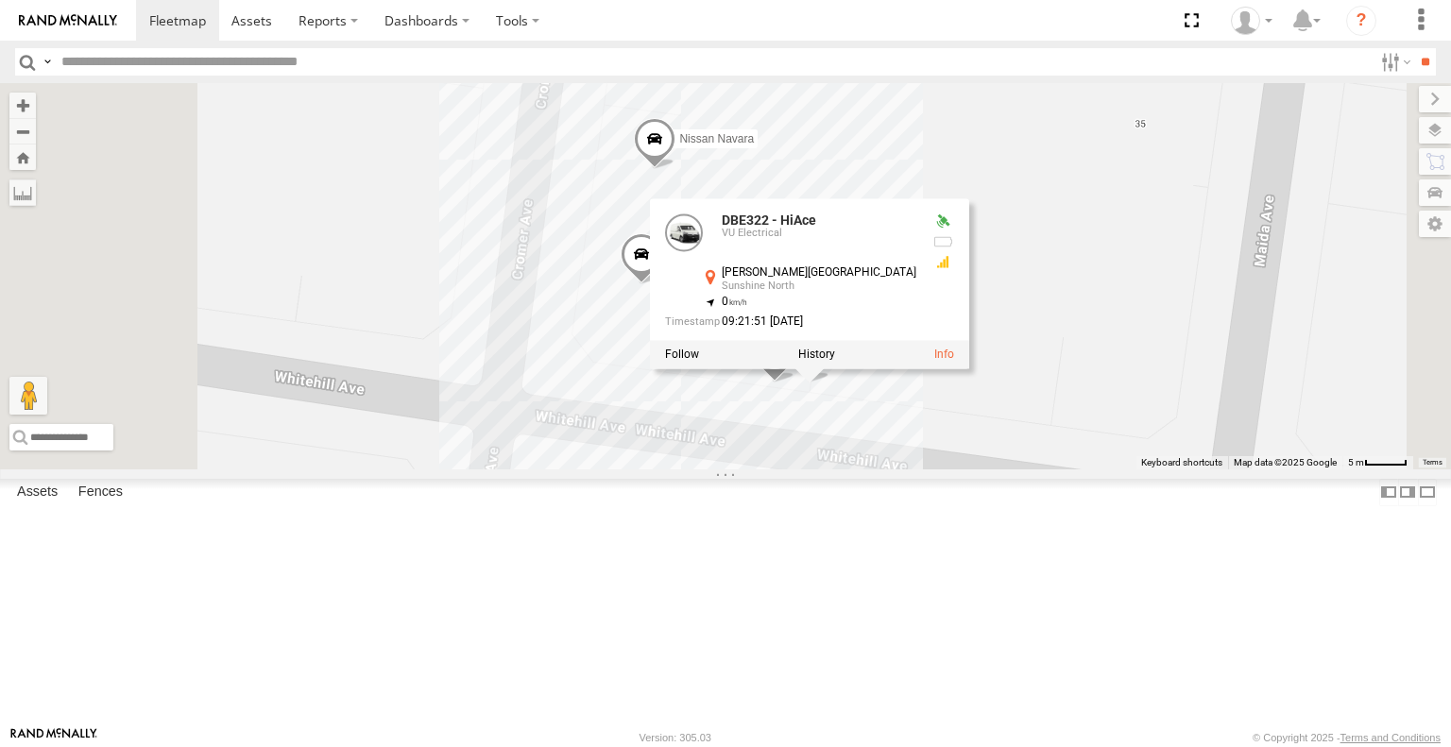
click at [1034, 468] on div "Cleaner Wagon #1 HiAce #1 DBE322 - HiAce Nissan Navara White Hilux DBE322 - HiA…" at bounding box center [725, 275] width 1451 height 385
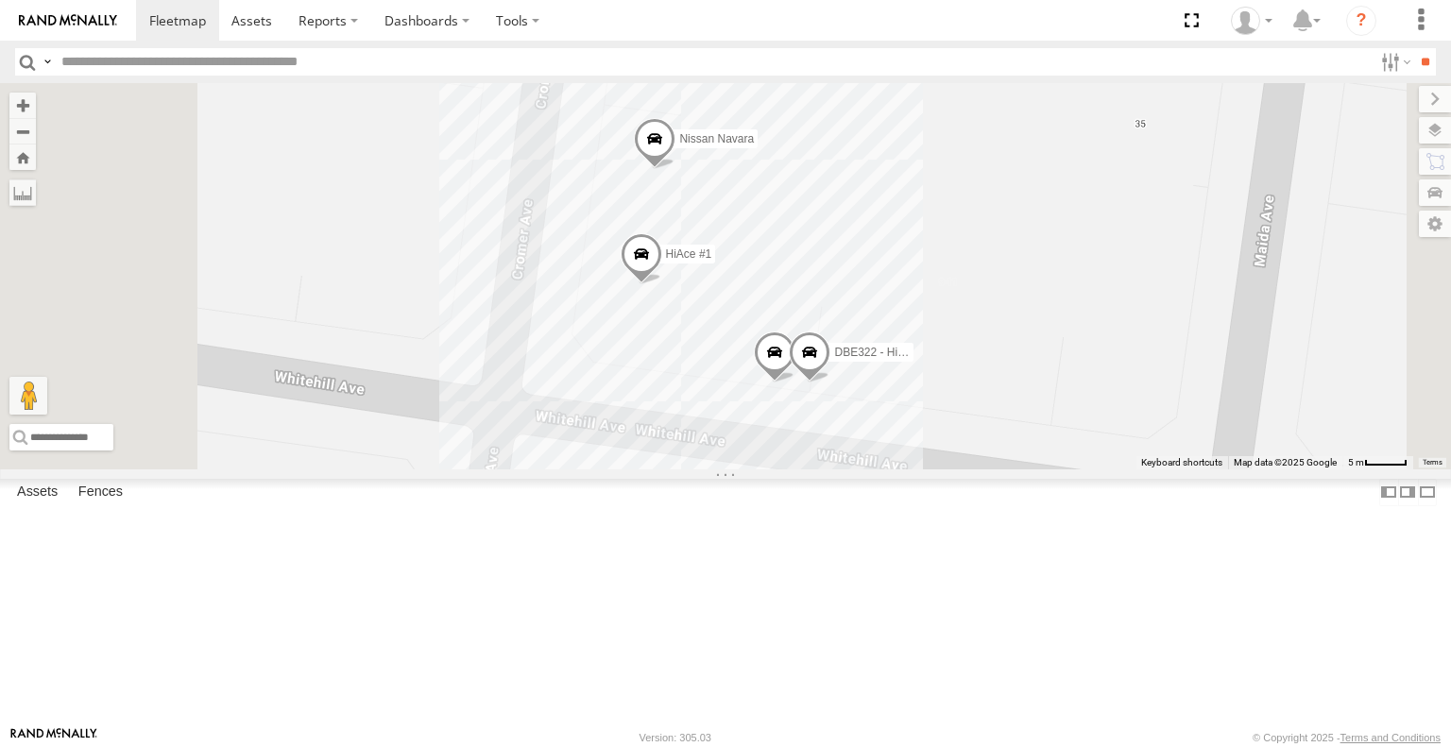
click at [795, 382] on span at bounding box center [775, 356] width 42 height 51
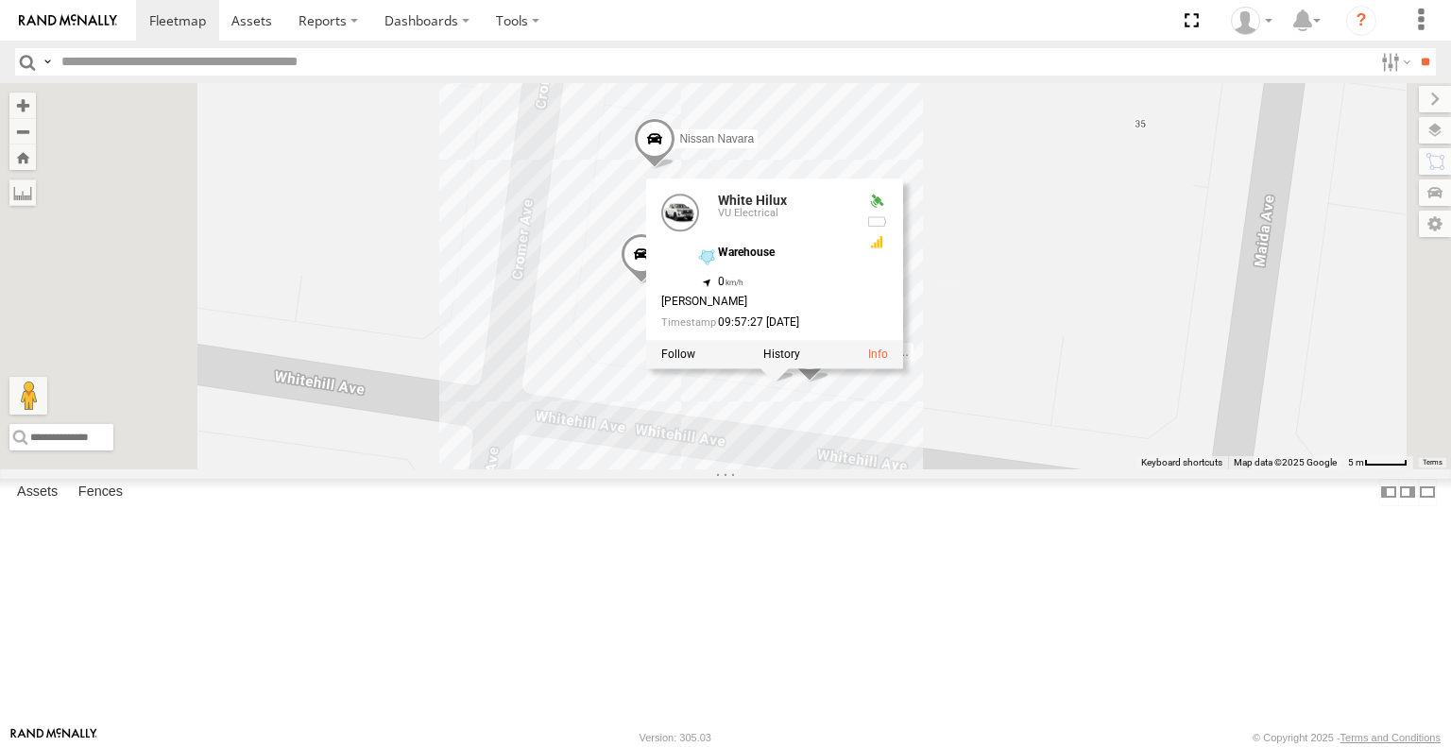
click at [830, 425] on div "Cleaner Wagon #1 HiAce #1 DBE322 - HiAce Nissan Navara White Hilux White Hilux …" at bounding box center [725, 275] width 1451 height 385
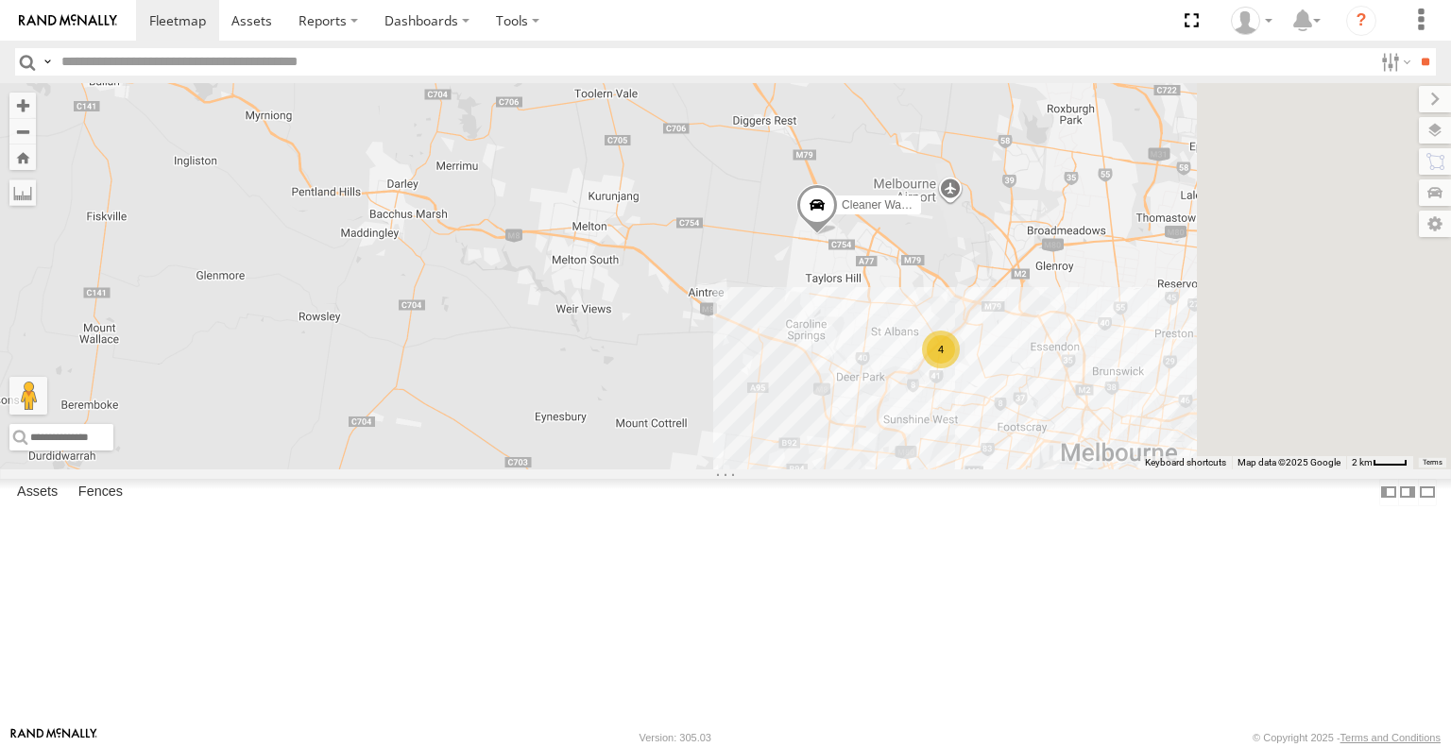
drag, startPoint x: 1228, startPoint y: 420, endPoint x: 1133, endPoint y: 467, distance: 105.2
click at [1133, 467] on div "Cleaner Wagon #1 4" at bounding box center [725, 275] width 1451 height 385
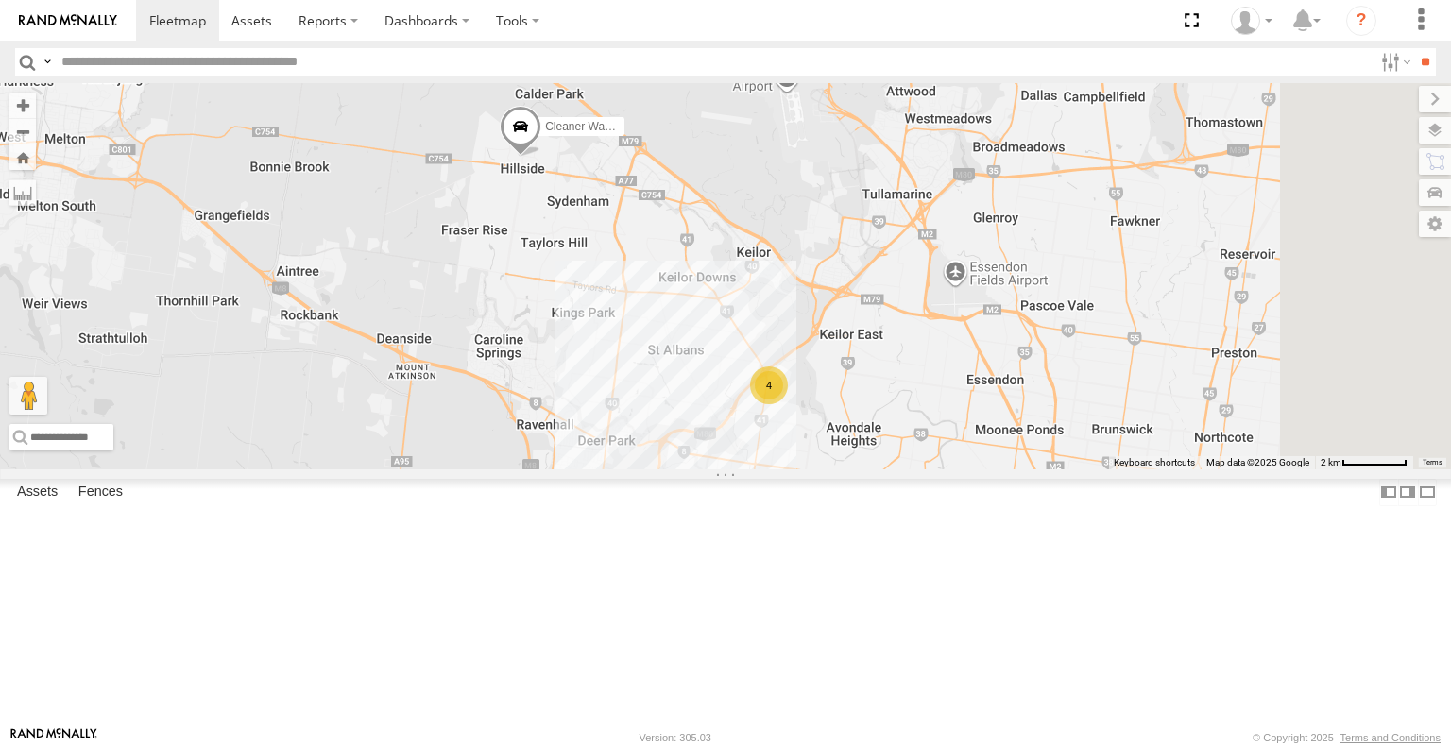
drag, startPoint x: 932, startPoint y: 505, endPoint x: 797, endPoint y: 411, distance: 164.8
click at [812, 468] on div "Cleaner Wagon #1 4" at bounding box center [725, 275] width 1451 height 385
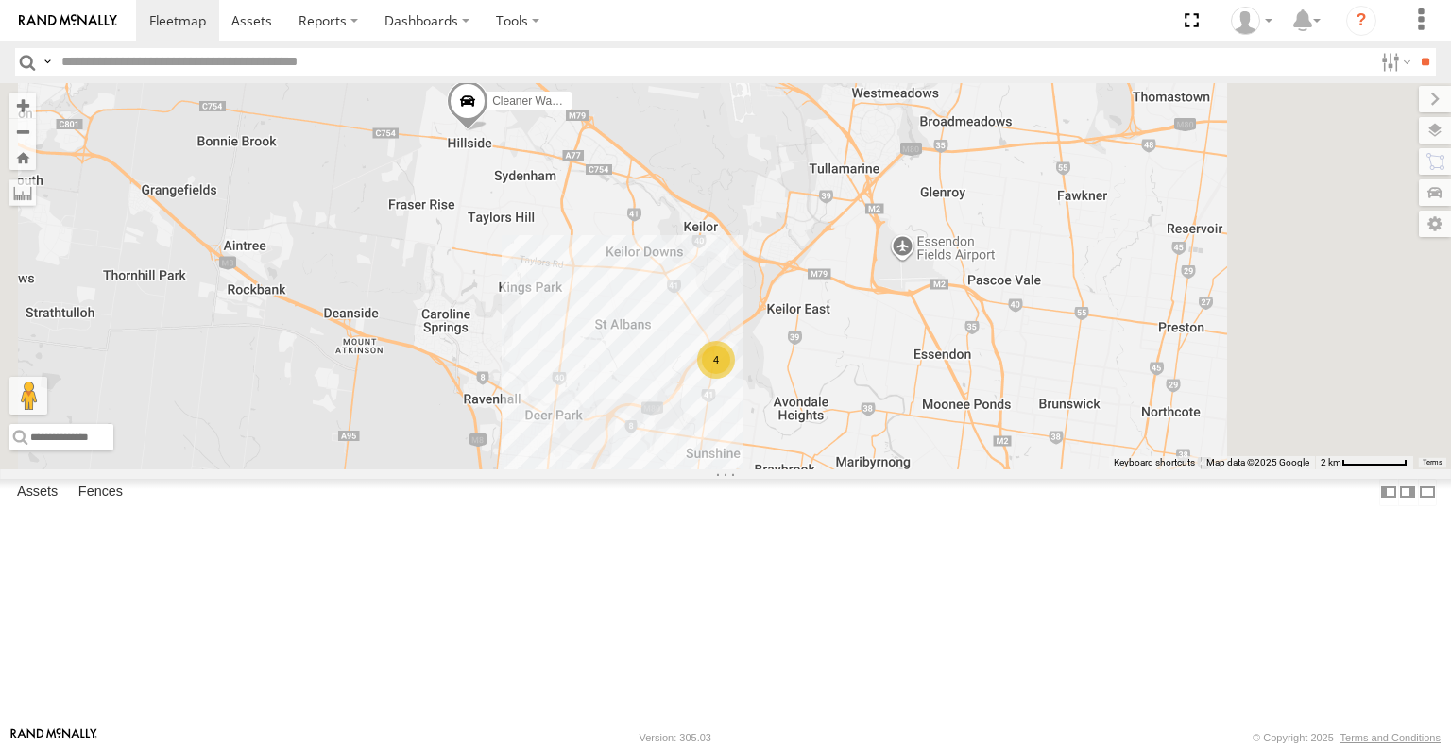
drag, startPoint x: 888, startPoint y: 433, endPoint x: 839, endPoint y: 467, distance: 59.2
click at [839, 467] on div "Cleaner Wagon #1 4" at bounding box center [725, 275] width 1451 height 385
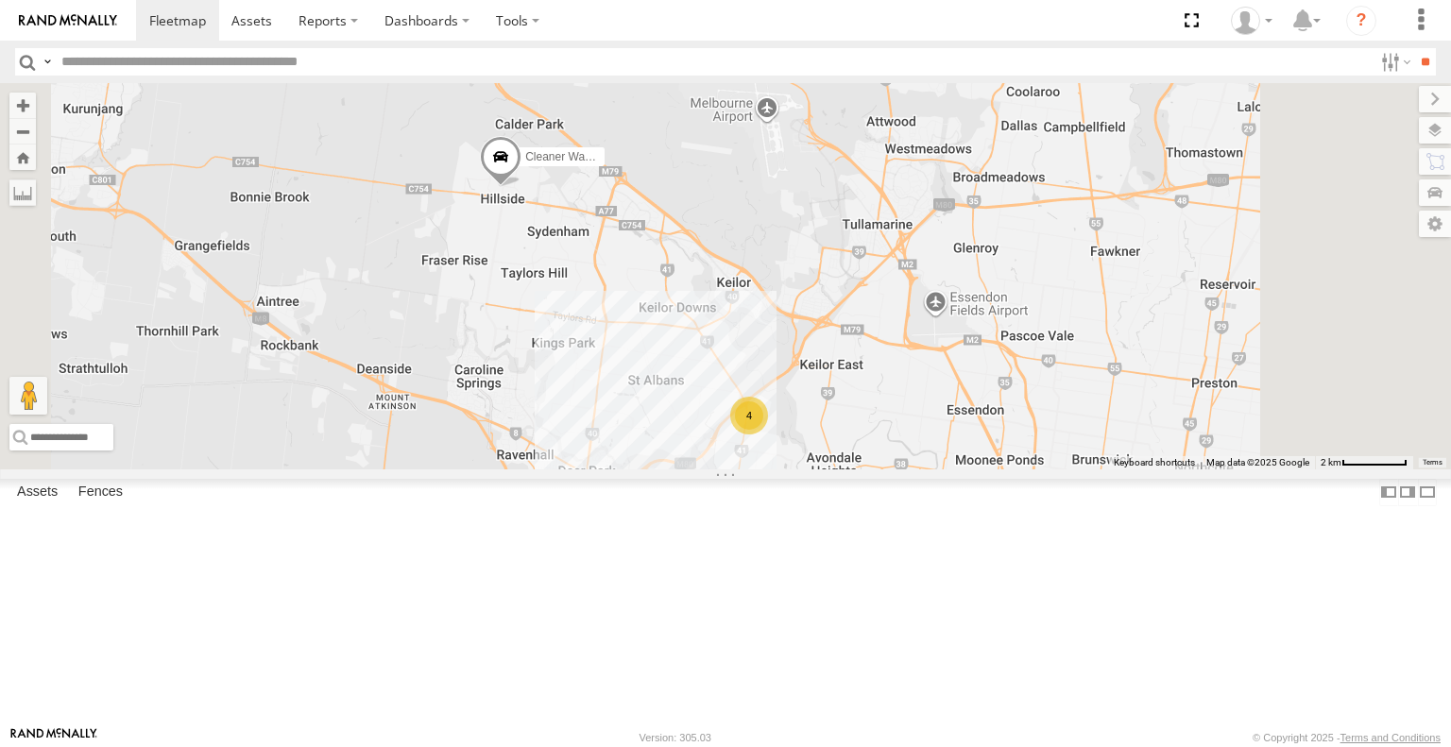
click at [521, 187] on span at bounding box center [501, 161] width 42 height 51
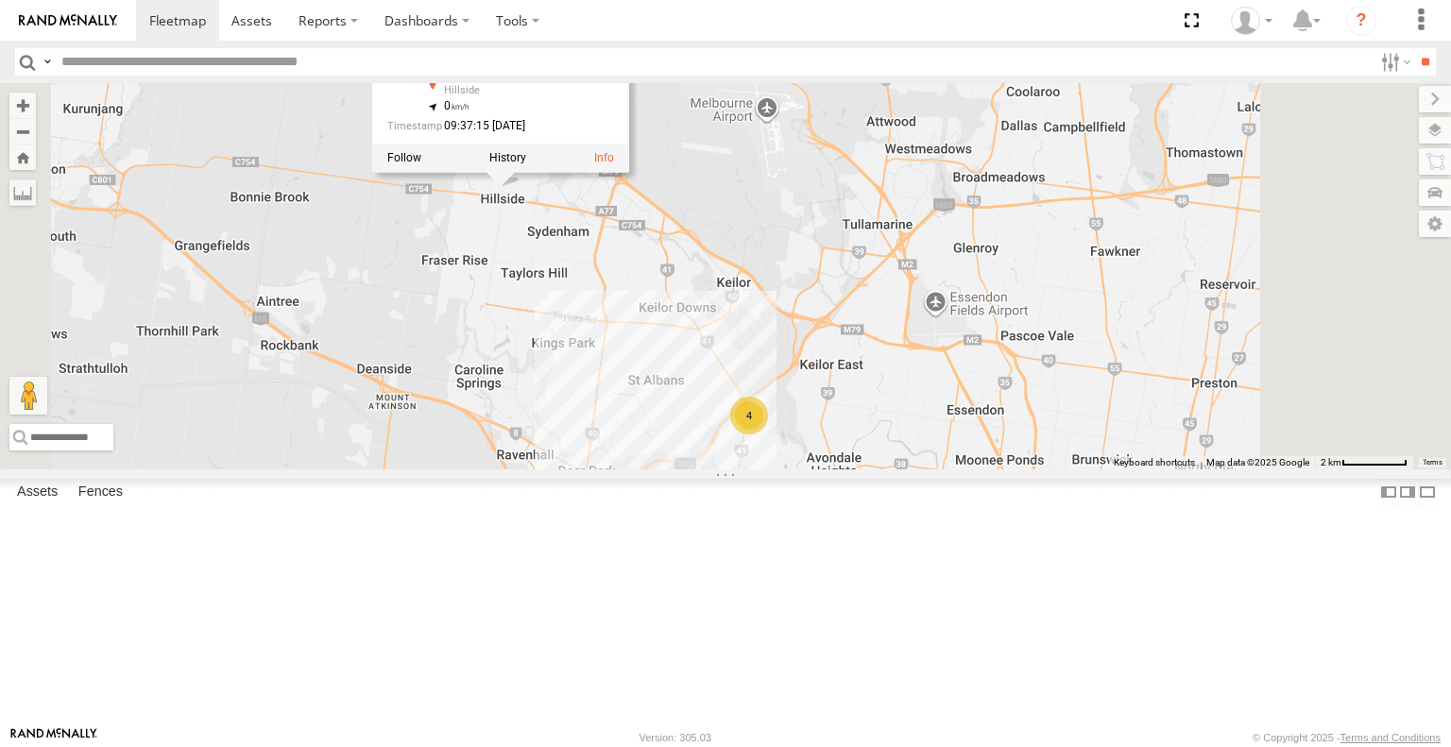
click at [768, 434] on div "4" at bounding box center [749, 416] width 38 height 38
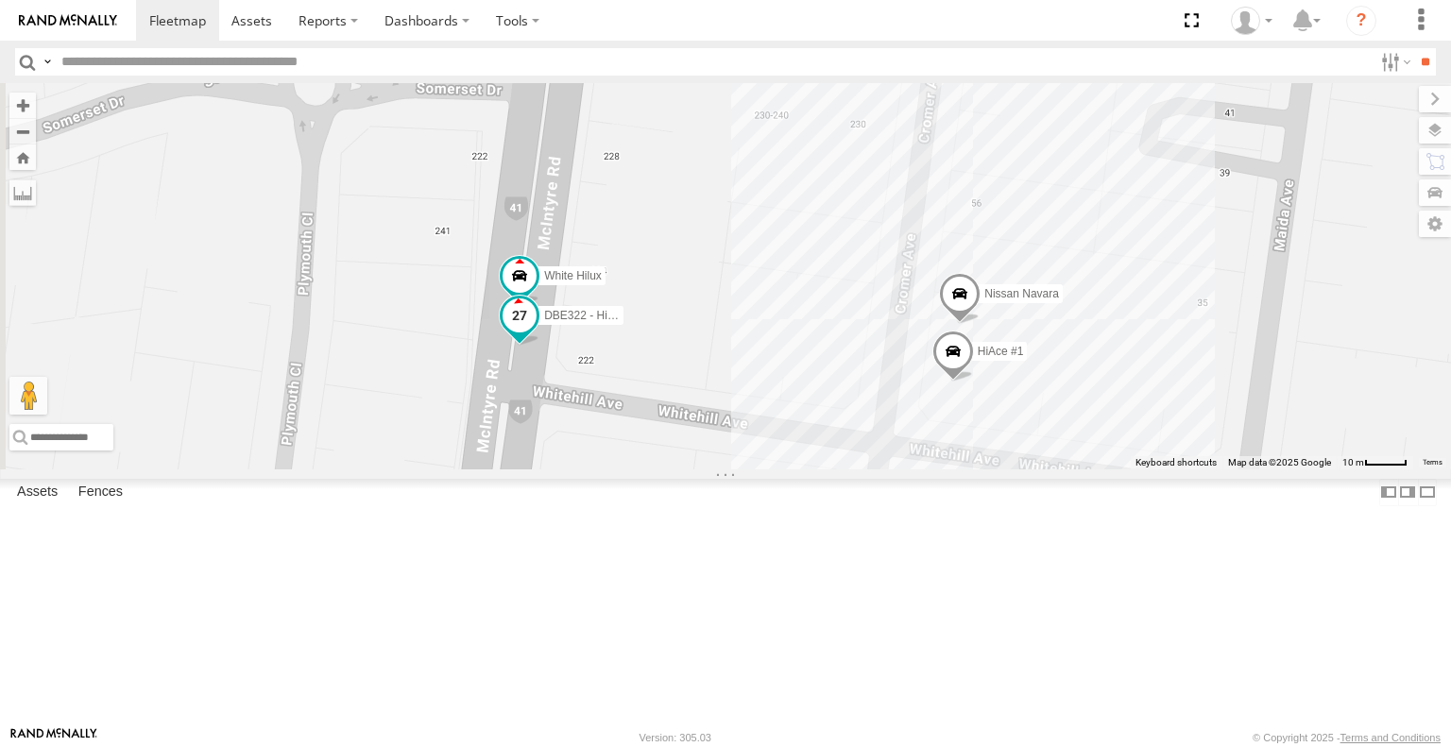
click at [536, 333] on span at bounding box center [519, 316] width 34 height 34
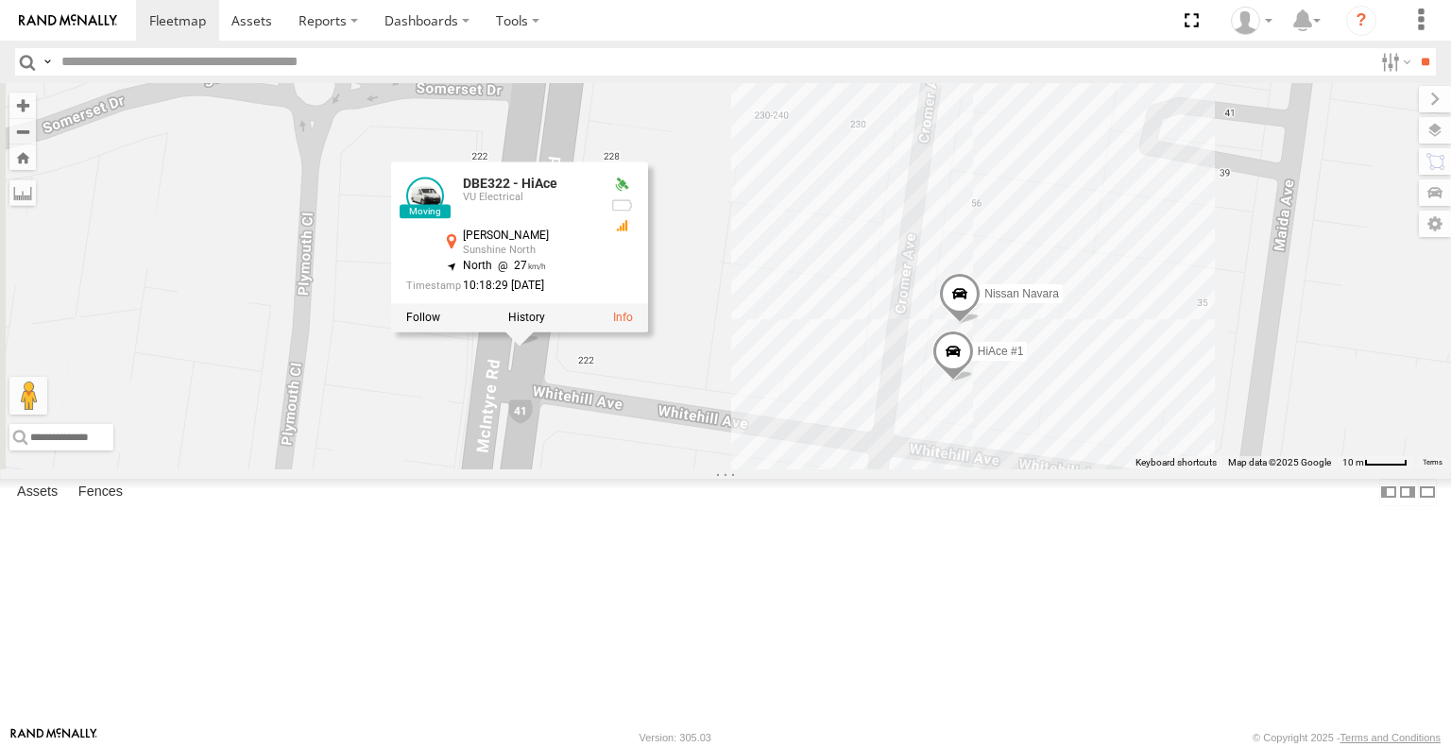
click at [963, 468] on div "Cleaner Wagon #1 HiAce #1 DBE322 - HiAce Nissan Navara White Hilux DBE322 - HiA…" at bounding box center [725, 275] width 1451 height 385
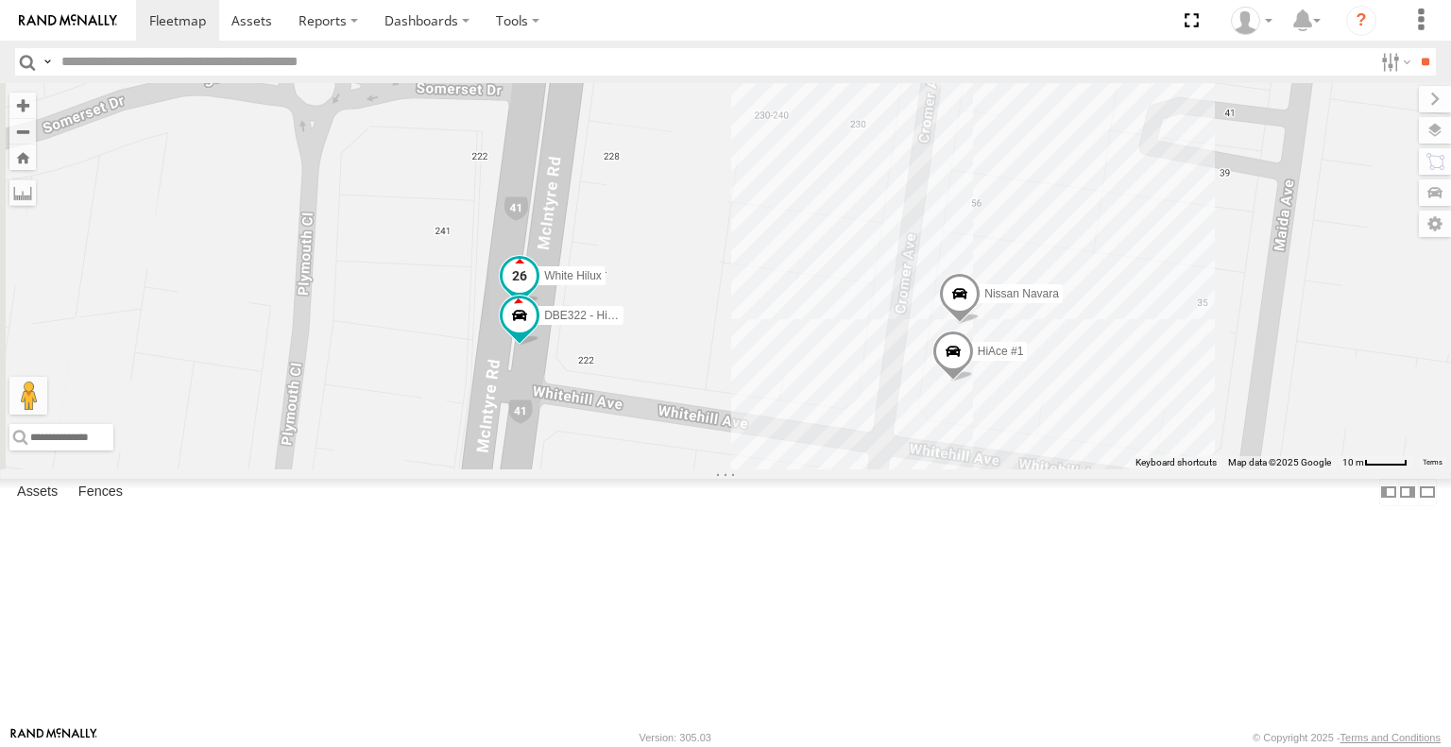
click at [536, 293] on span at bounding box center [519, 276] width 34 height 34
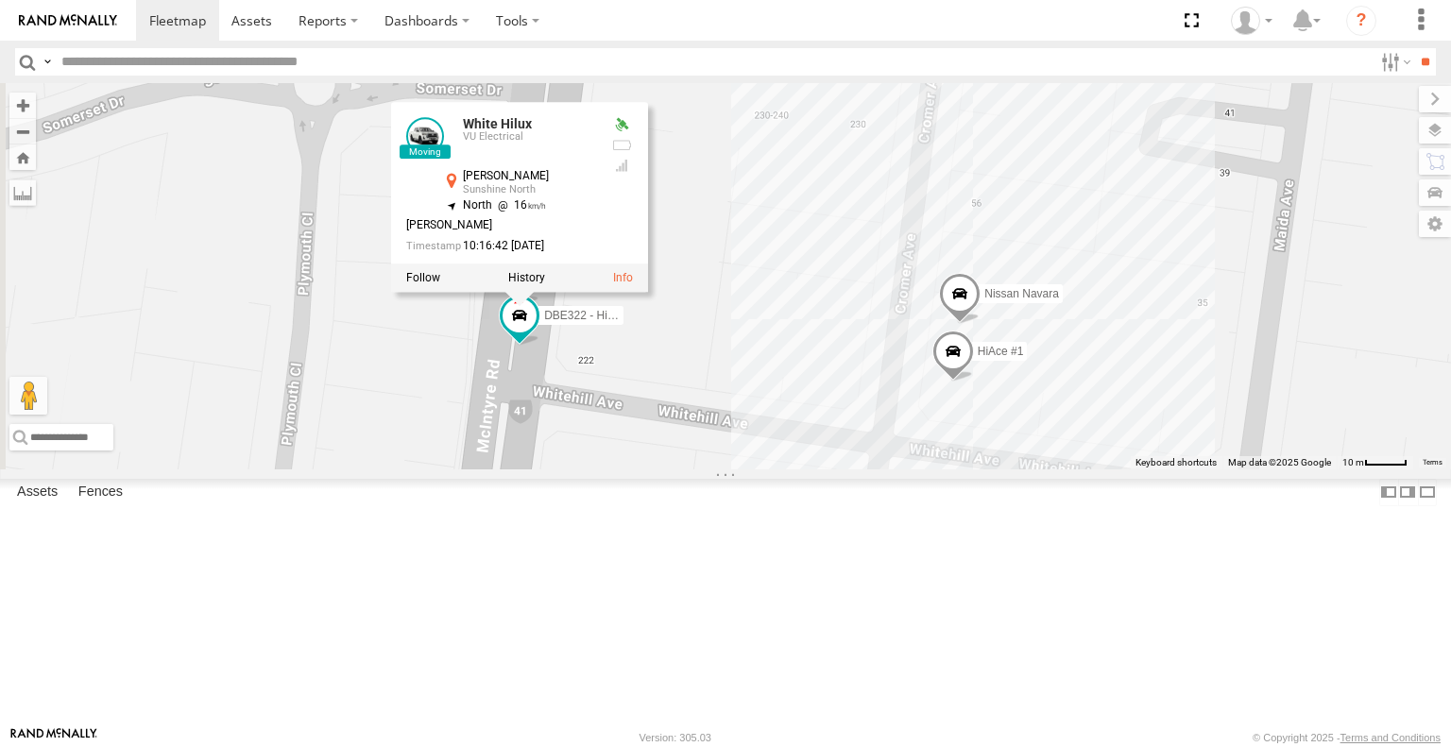
click at [998, 468] on div "Cleaner Wagon #1 HiAce #1 DBE322 - HiAce Nissan Navara White Hilux White Hilux …" at bounding box center [725, 275] width 1451 height 385
